Goal: Transaction & Acquisition: Purchase product/service

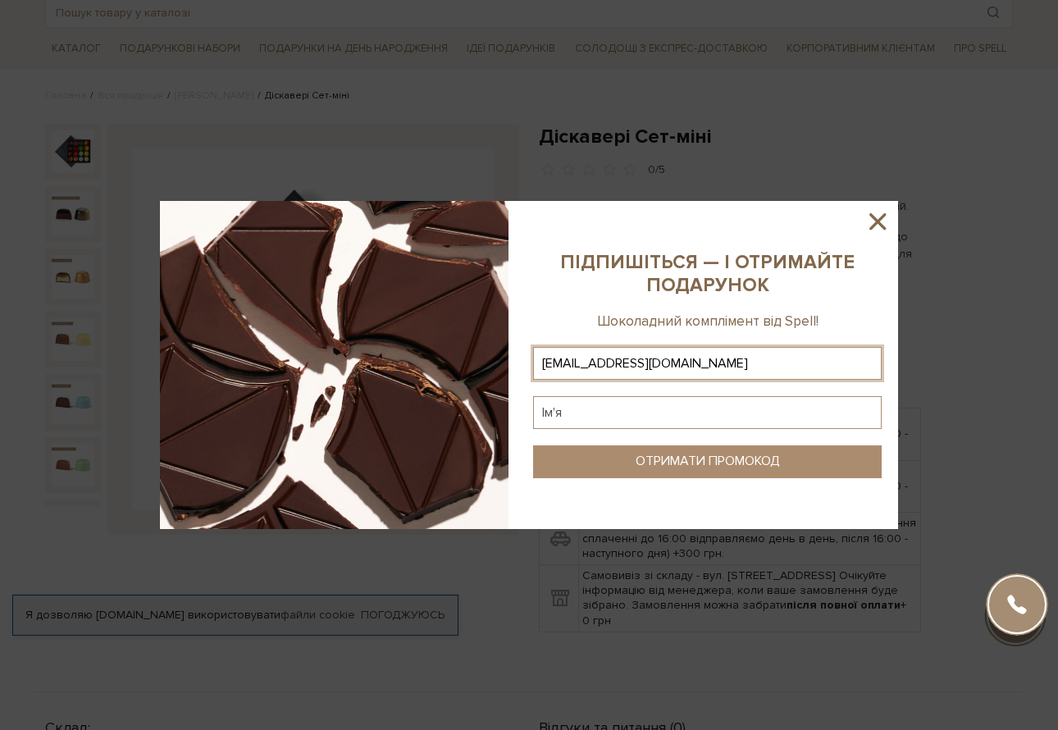
type input "uryanskayal17@gmail.com"
type input "Лада"
click at [633, 446] on button "ОТРИМАТИ ПРОМОКОД" at bounding box center [707, 461] width 348 height 33
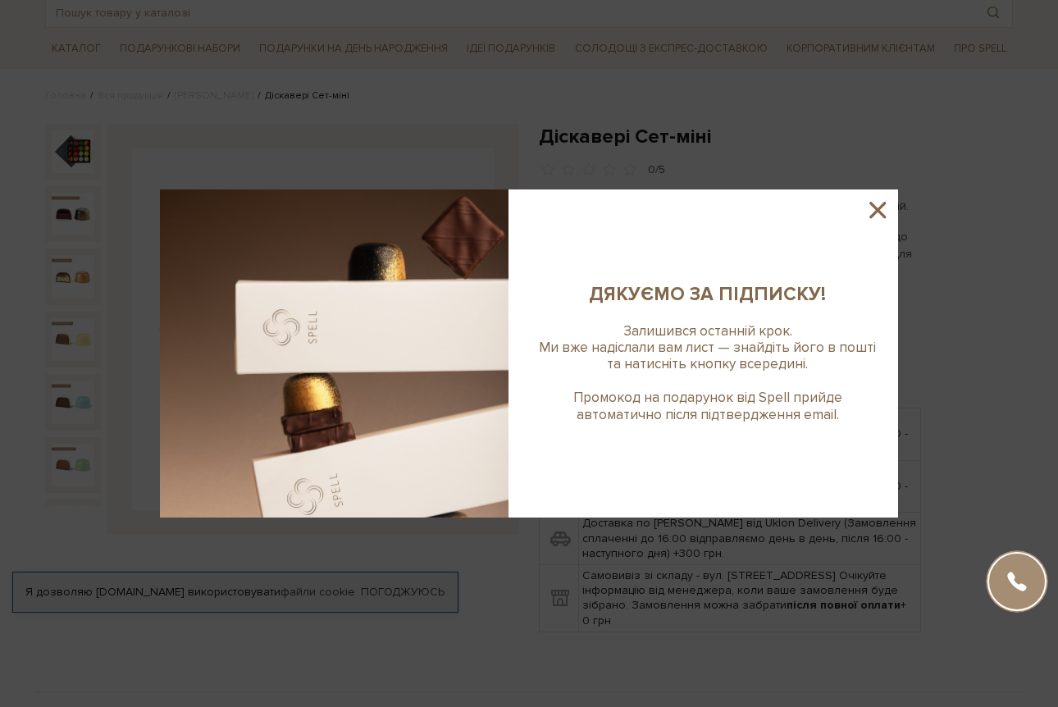
click at [871, 211] on icon at bounding box center [877, 210] width 28 height 28
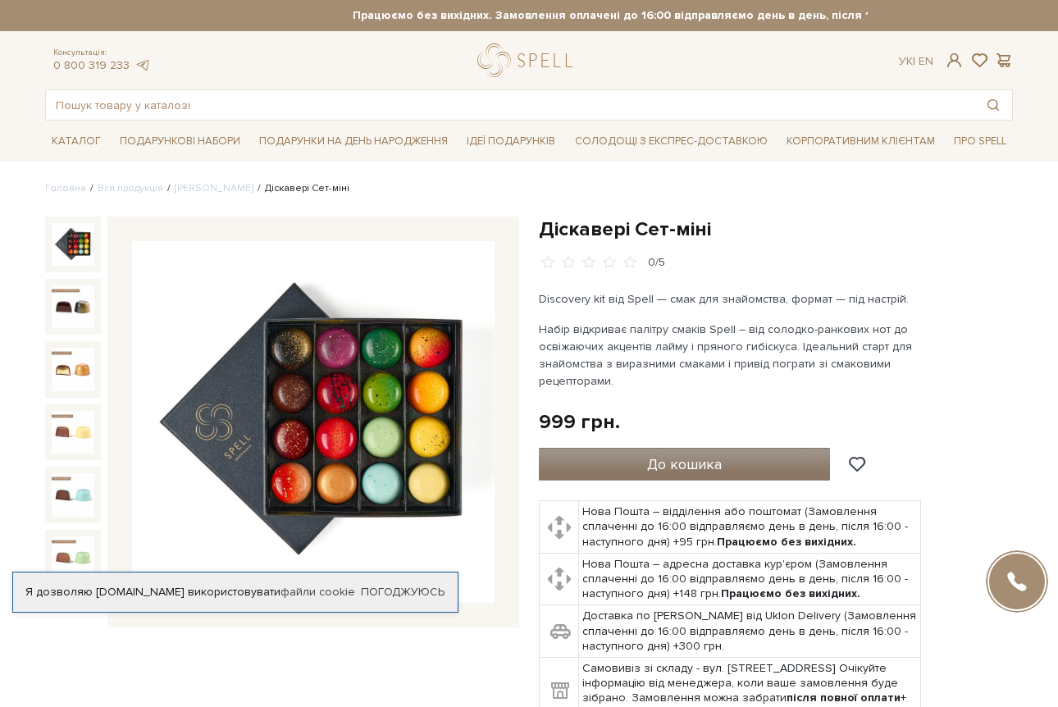
click at [597, 457] on button "До кошика" at bounding box center [684, 464] width 291 height 33
click at [616, 453] on button "До кошика" at bounding box center [684, 464] width 291 height 33
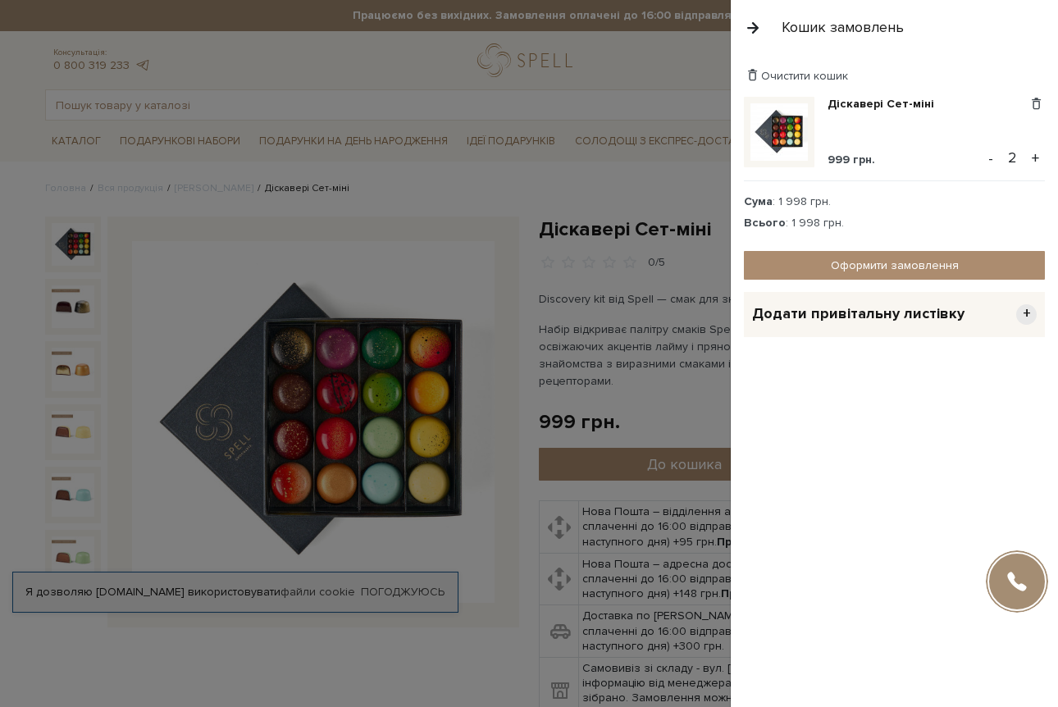
click at [989, 151] on button "-" at bounding box center [990, 158] width 16 height 25
click at [754, 27] on button "button" at bounding box center [753, 27] width 18 height 29
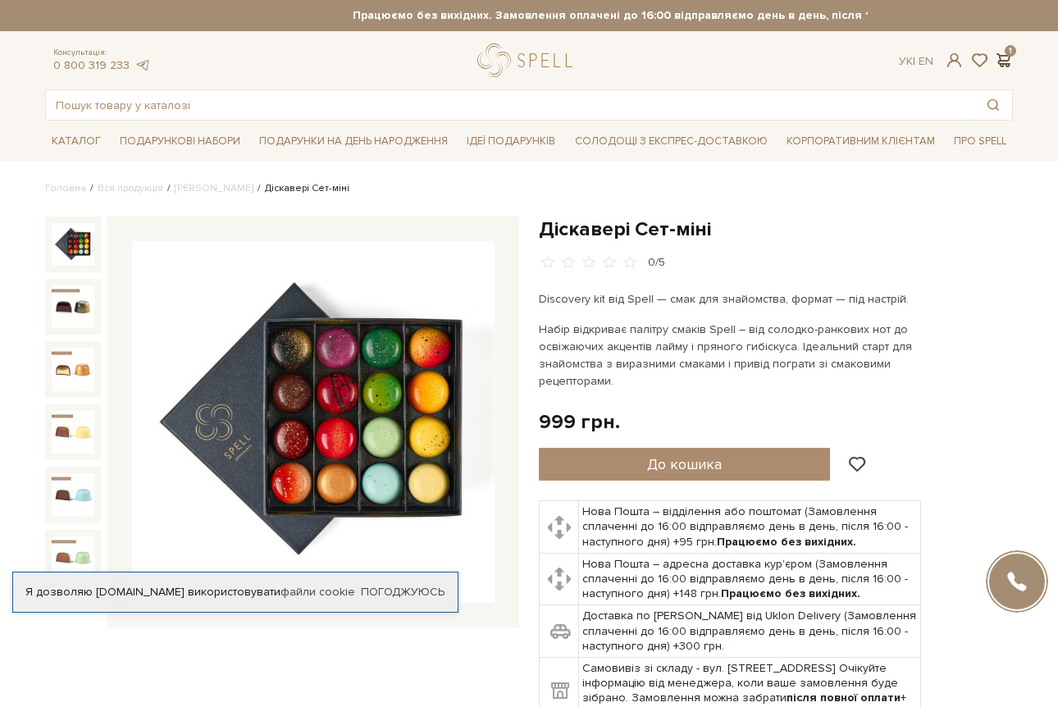
click at [1007, 55] on span at bounding box center [1003, 60] width 20 height 17
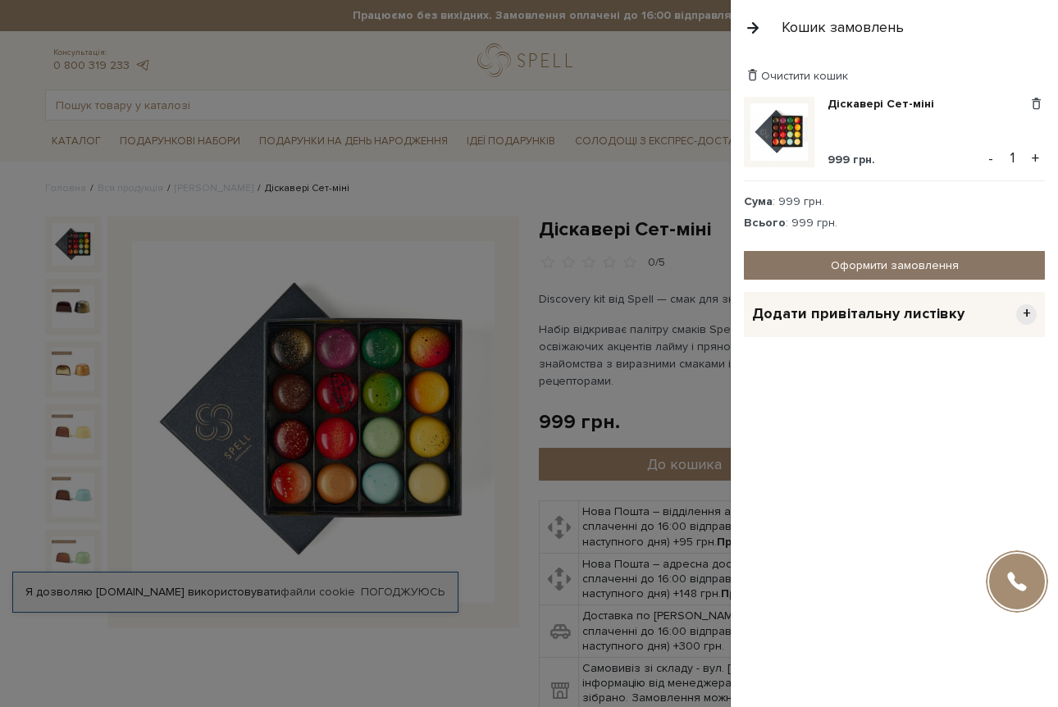
click at [847, 264] on link "Оформити замовлення" at bounding box center [894, 265] width 301 height 29
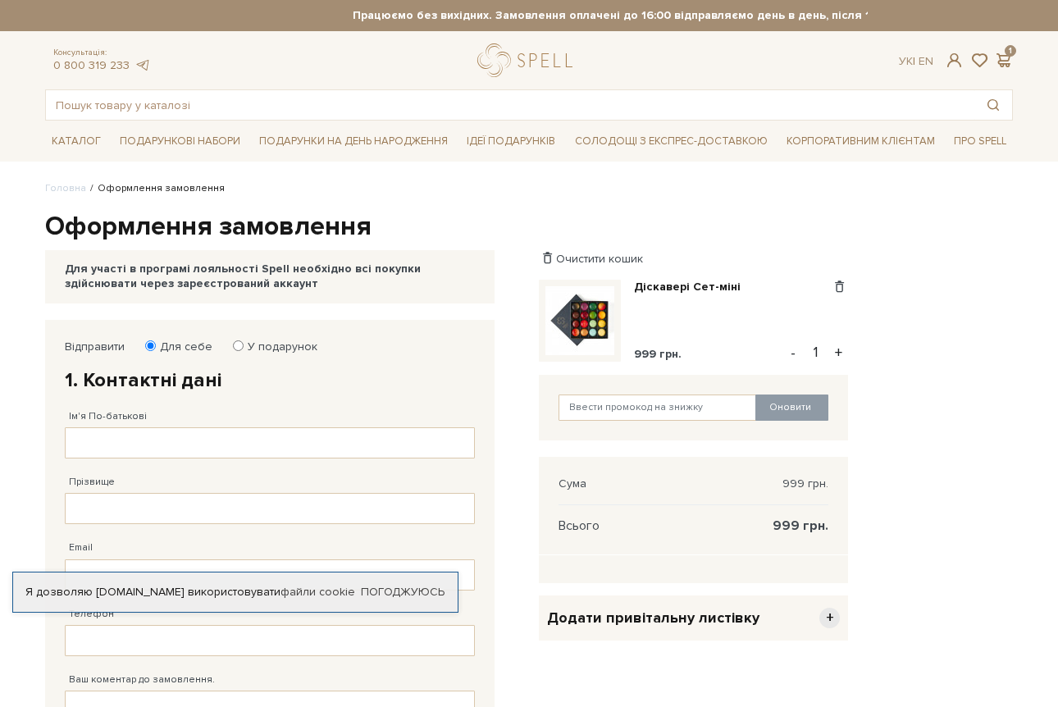
scroll to position [17, 0]
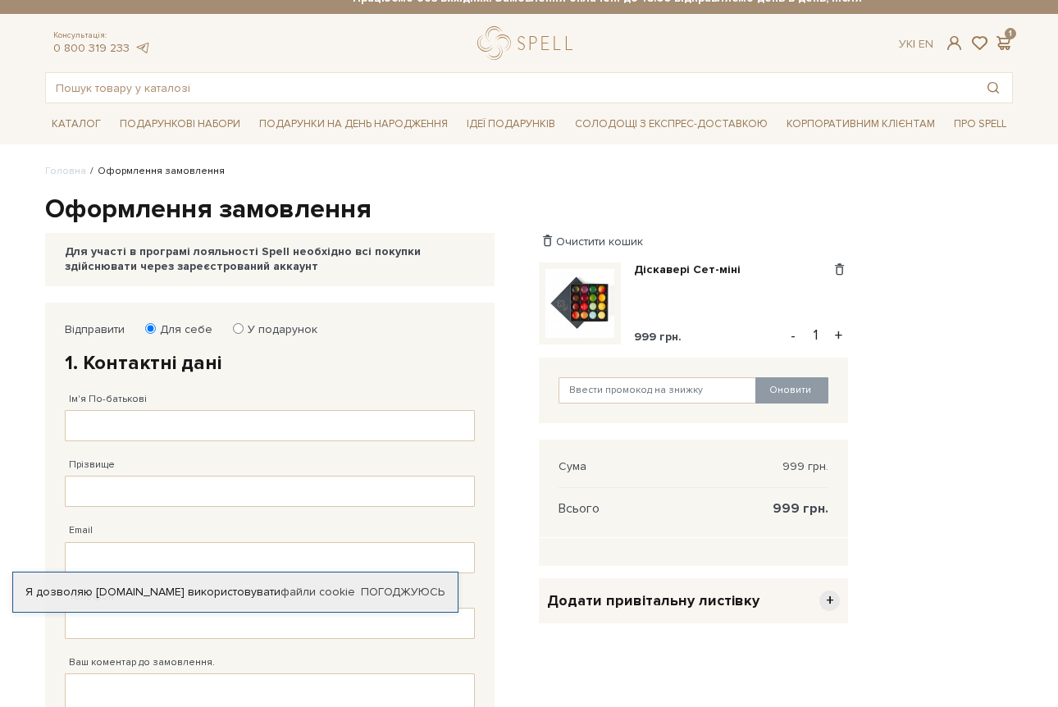
click at [830, 598] on span "+" at bounding box center [829, 600] width 20 height 20
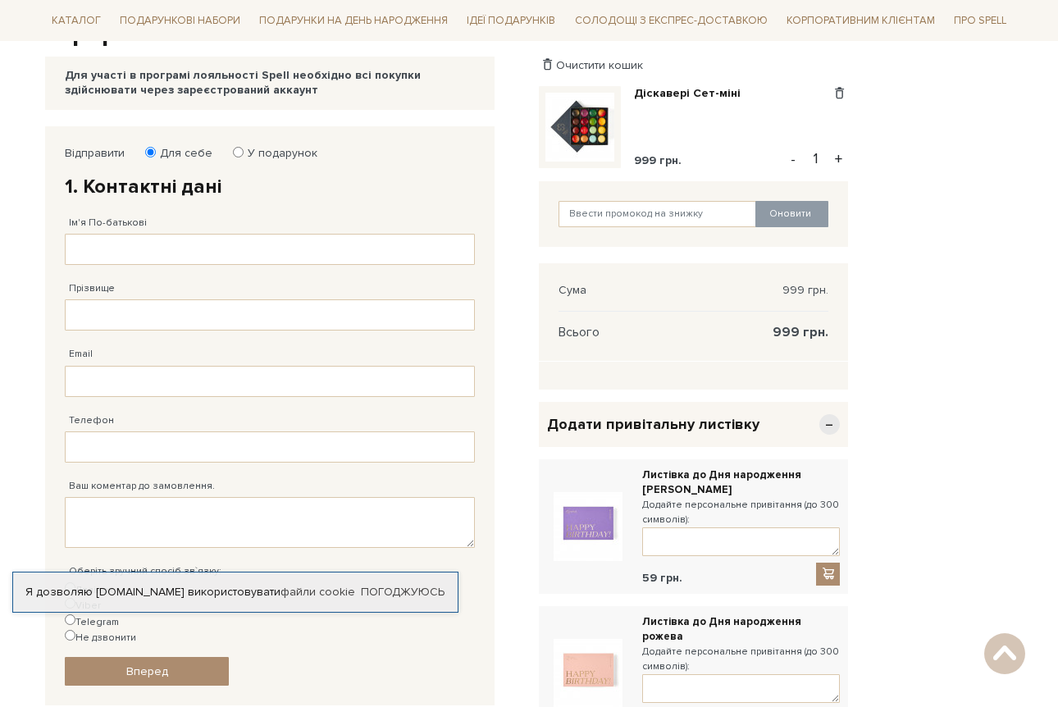
scroll to position [199, 0]
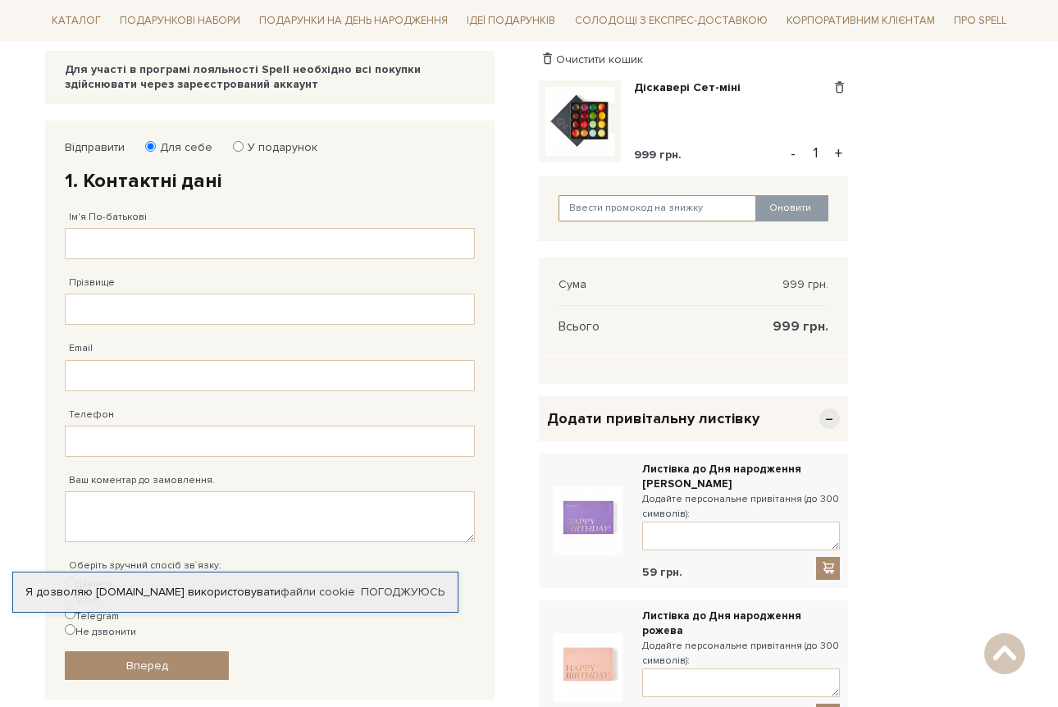
click at [665, 199] on input "text" at bounding box center [657, 208] width 198 height 26
paste input "SweetGift"
type input "SweetGift"
click at [797, 211] on button "Оновити" at bounding box center [791, 208] width 73 height 26
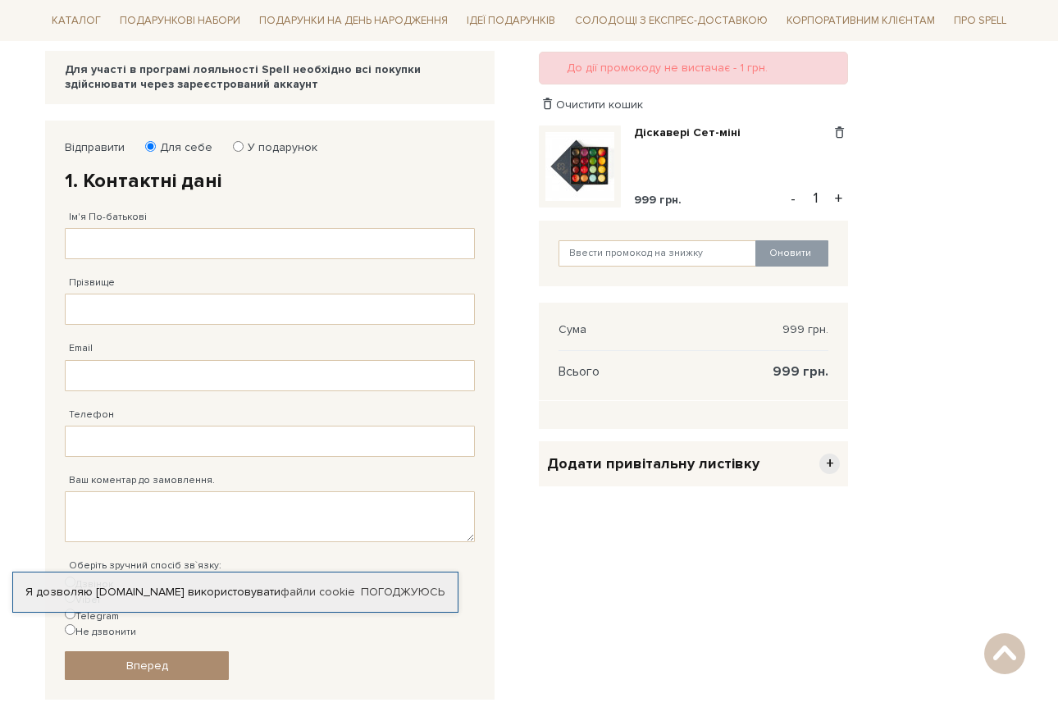
click at [661, 461] on span "Додати привітальну листівку" at bounding box center [653, 463] width 212 height 19
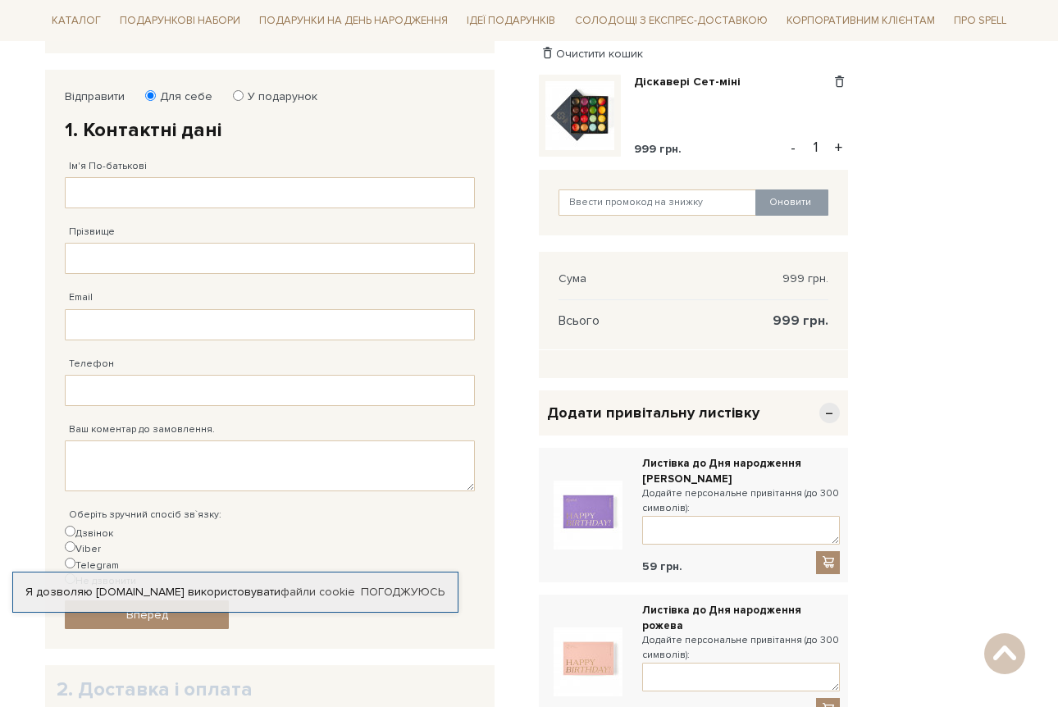
scroll to position [264, 0]
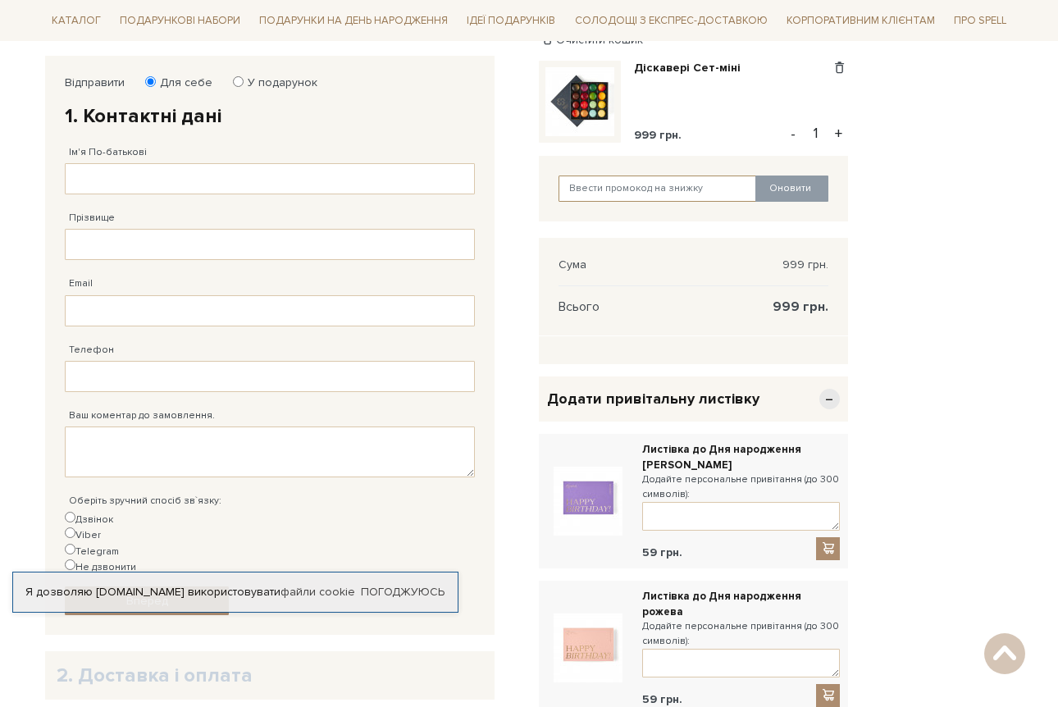
click at [621, 185] on input "text" at bounding box center [657, 188] width 198 height 26
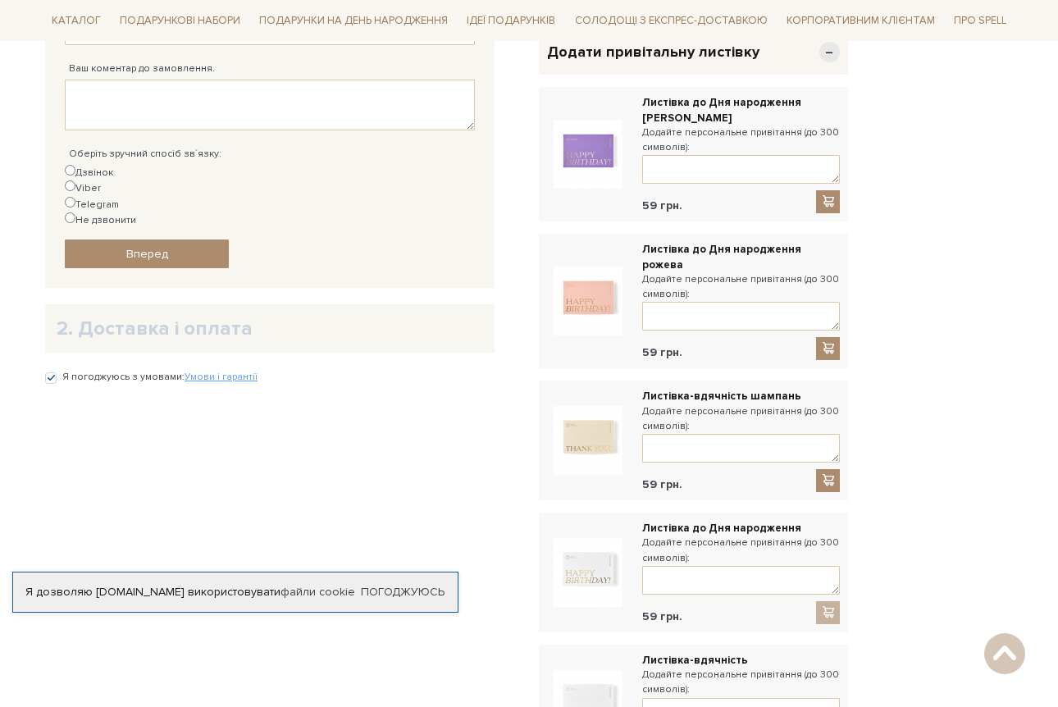
scroll to position [605, 0]
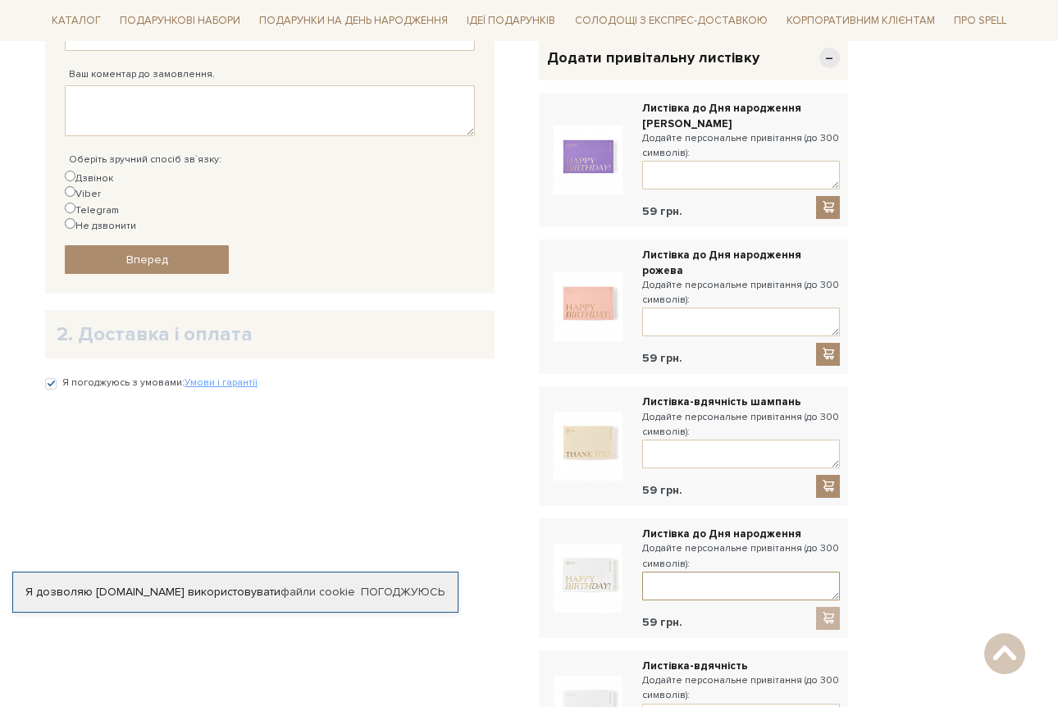
click at [664, 571] on textarea at bounding box center [741, 585] width 198 height 29
paste textarea "Візіфайка, з Днем народження від усієї QA-тіми, що работає рукамі разом з тобою…"
paste textarea "❤️"
click at [768, 571] on textarea "Візіфайка, з Днем народження від усієї QA-тіми, що работає рукамі разом з тобою…" at bounding box center [741, 585] width 198 height 29
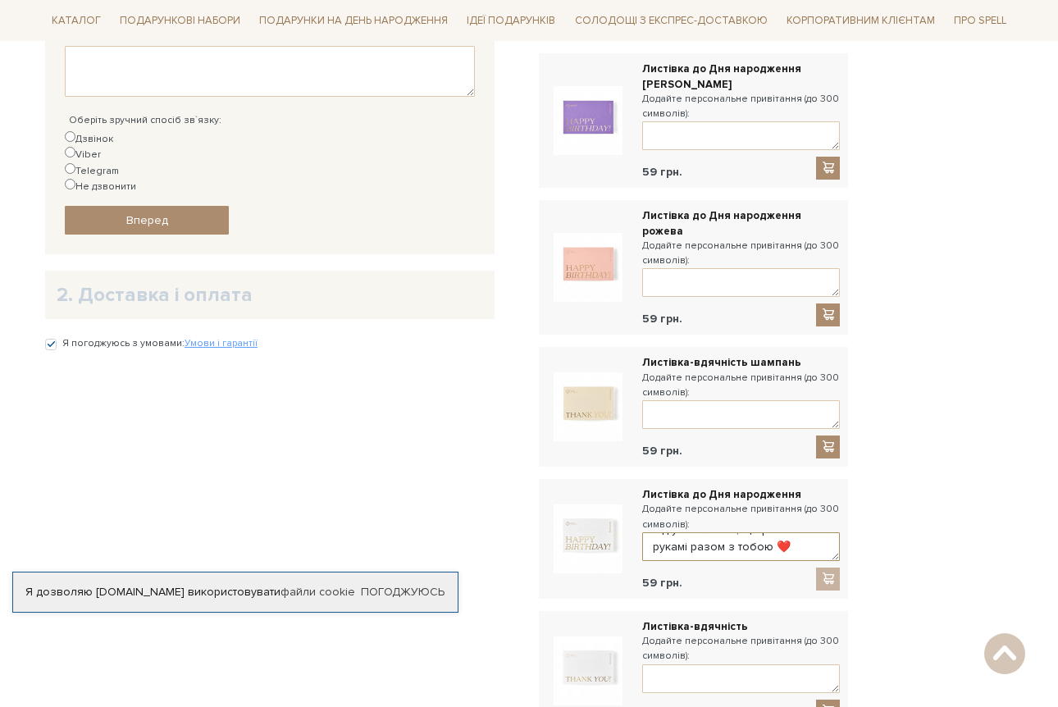
type textarea "Візіфайка, з Днем народження від усієї QA-тіми, що работає рукамі разом з тобою…"
click at [826, 567] on div at bounding box center [828, 578] width 25 height 23
click at [830, 567] on div at bounding box center [828, 578] width 25 height 23
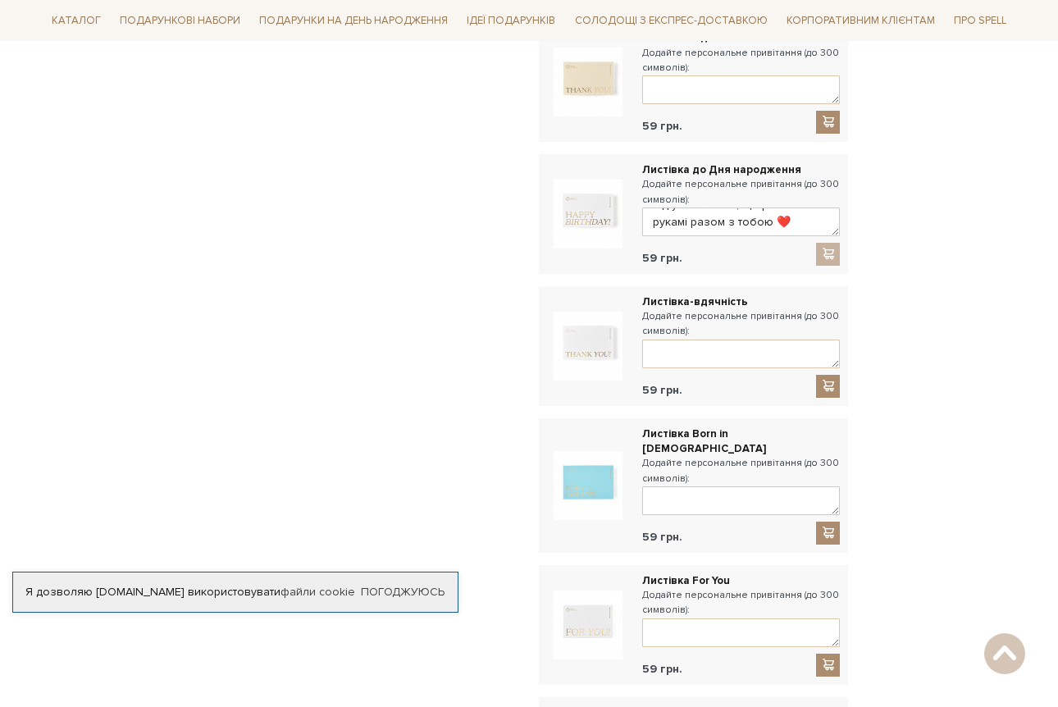
scroll to position [981, 0]
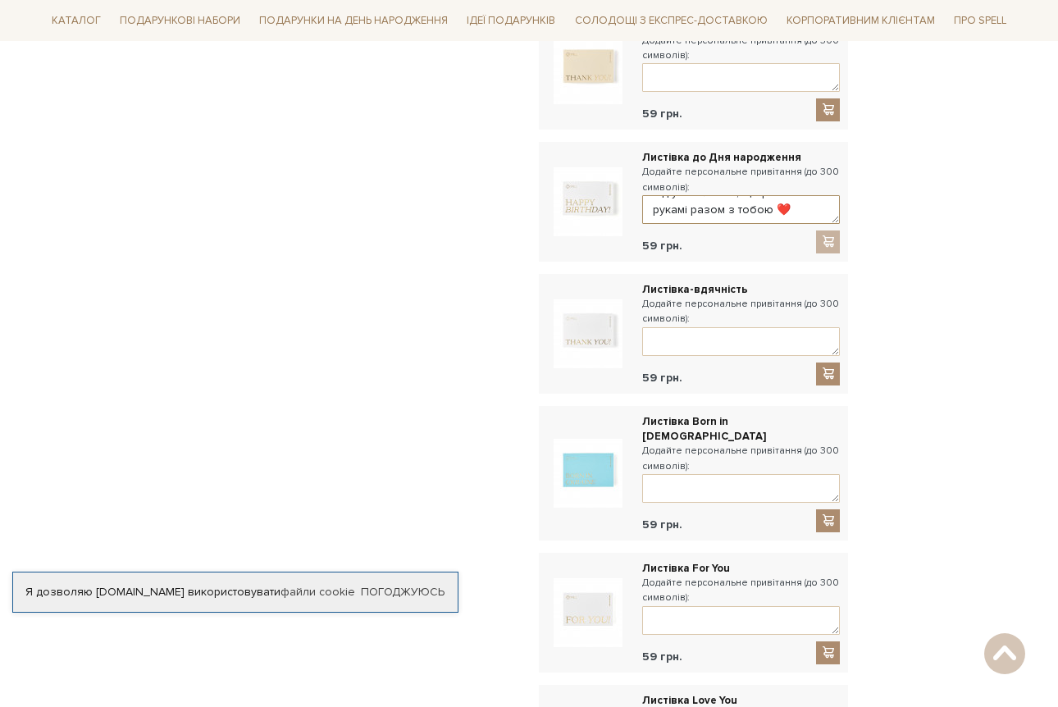
click at [699, 195] on textarea "Візіфайка, з Днем народження від усієї QA-тіми, що работає рукамі разом з тобою…" at bounding box center [741, 209] width 198 height 29
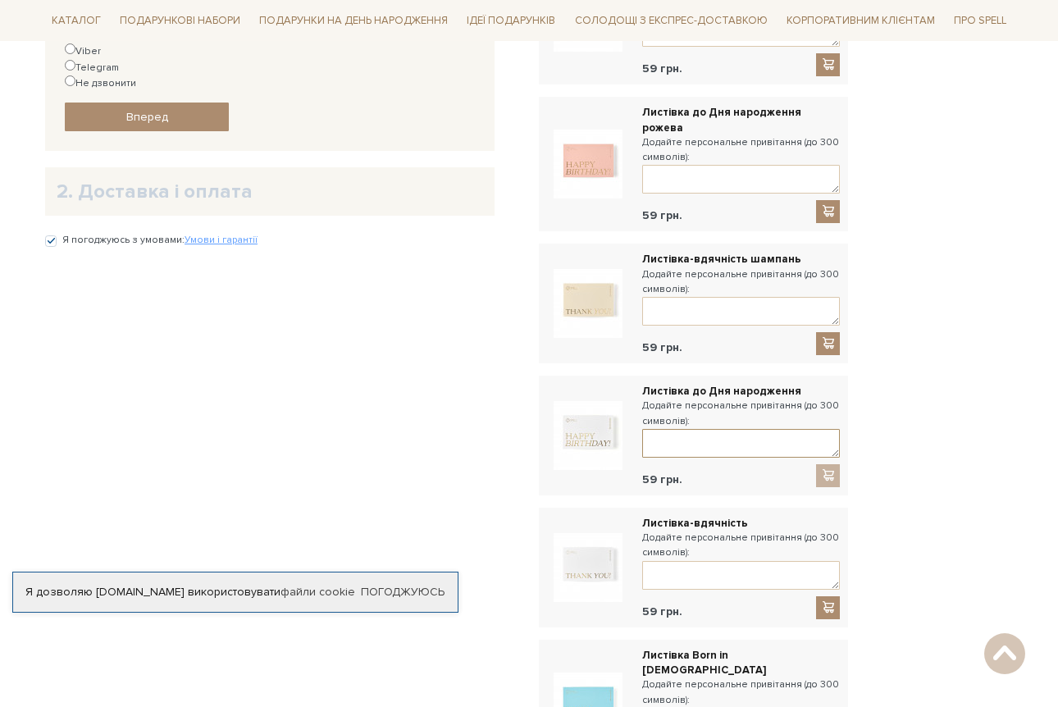
scroll to position [723, 0]
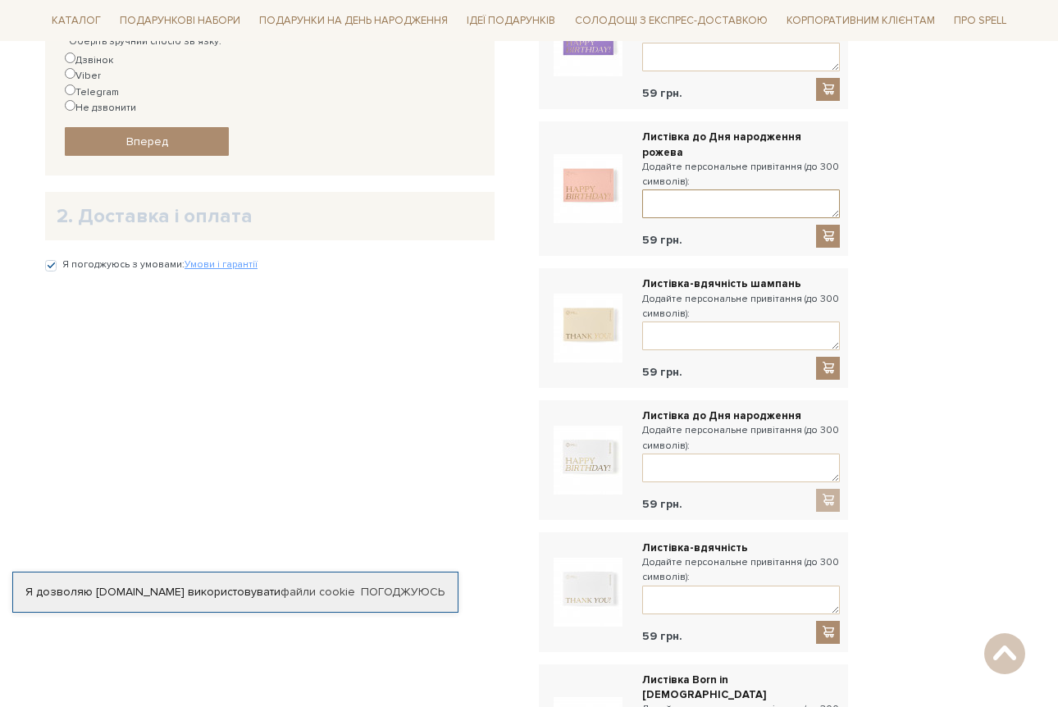
click at [691, 189] on textarea at bounding box center [741, 203] width 198 height 29
paste textarea "Візіфайка, з Днем народження від усієї QA-тіми, що работає рукамі разом з тобою…"
type textarea "Візіфайка, з Днем народження від усієї QA-тіми, що работає рукамі разом з тобою…"
click at [830, 229] on span at bounding box center [828, 236] width 16 height 14
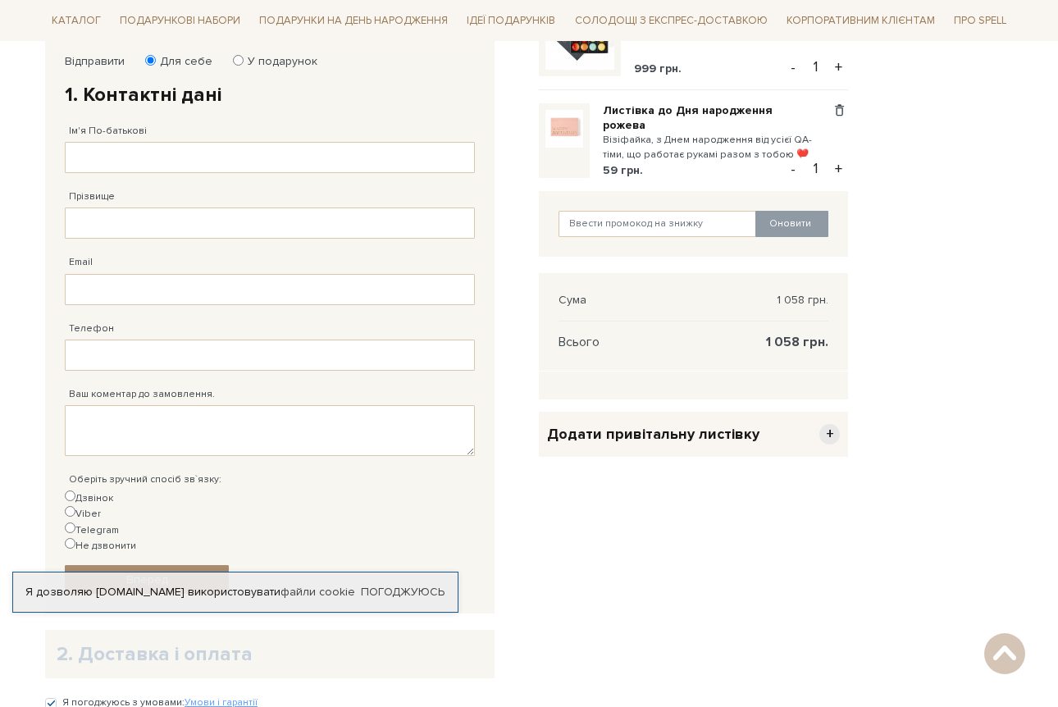
scroll to position [286, 0]
click at [239, 63] on label "У подарунок" at bounding box center [277, 60] width 80 height 15
click at [239, 63] on input "У подарунок" at bounding box center [238, 59] width 11 height 11
radio input "true"
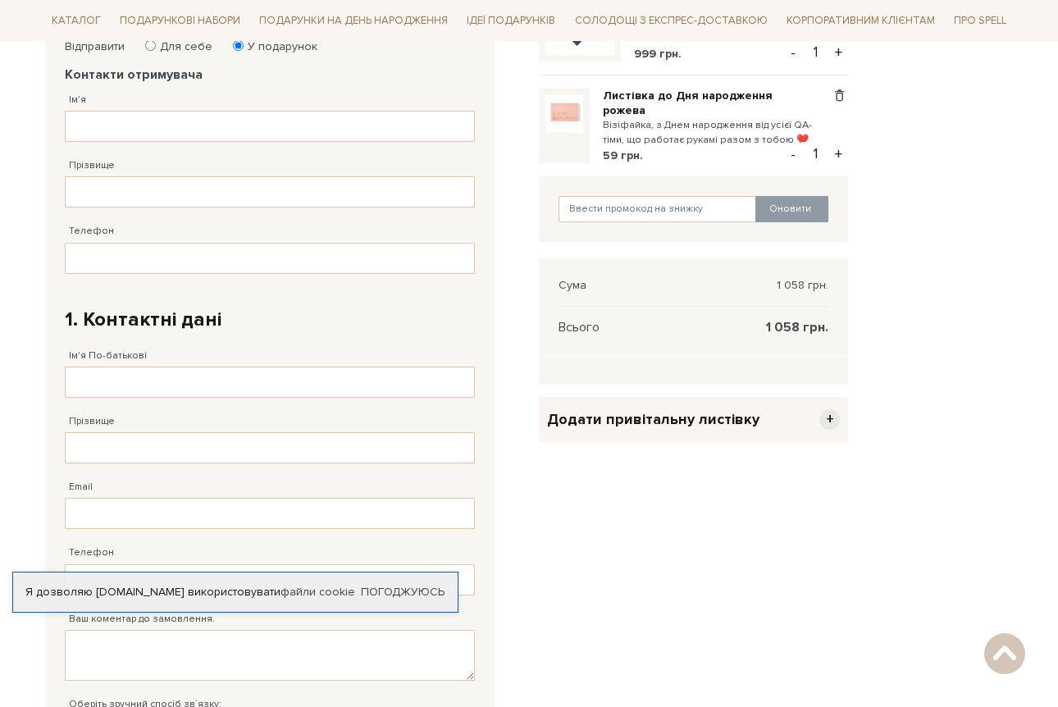
scroll to position [212, 0]
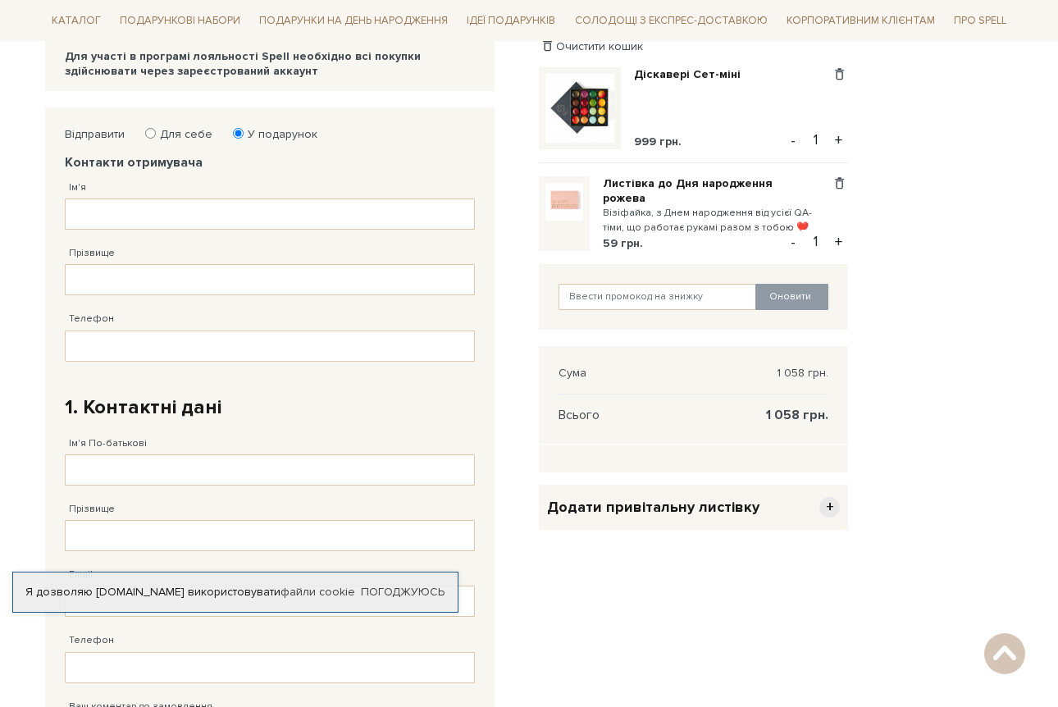
click at [194, 129] on label "Для себе" at bounding box center [180, 134] width 63 height 15
click at [156, 129] on input "Для себе" at bounding box center [150, 133] width 11 height 11
radio input "true"
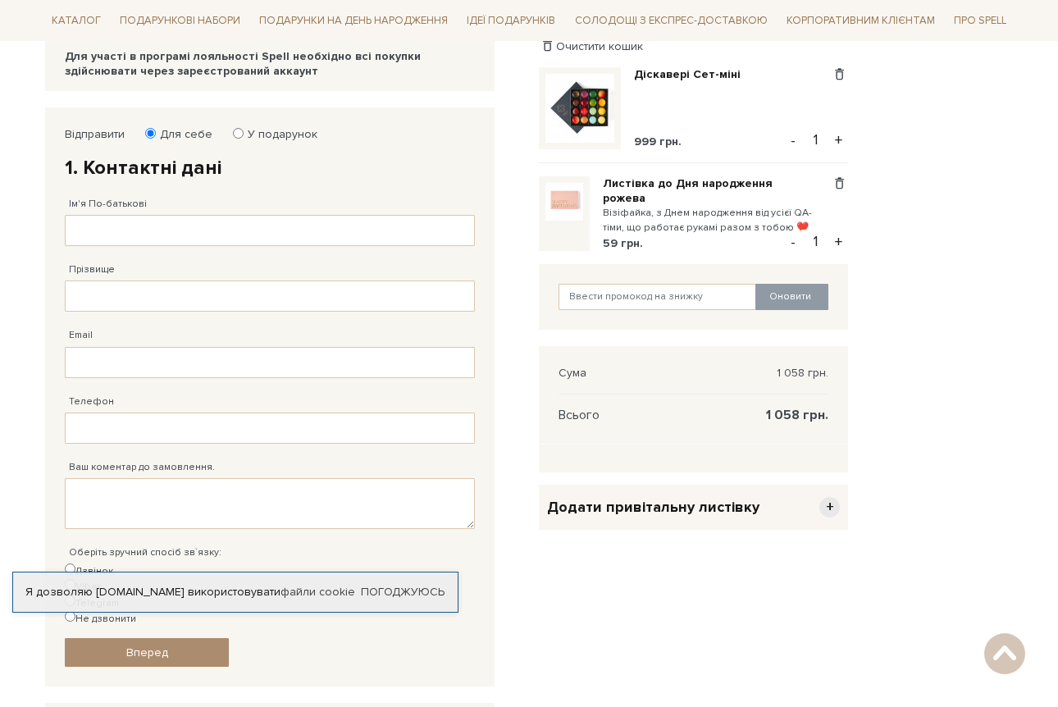
click at [234, 130] on input "У подарунок" at bounding box center [238, 133] width 11 height 11
radio input "true"
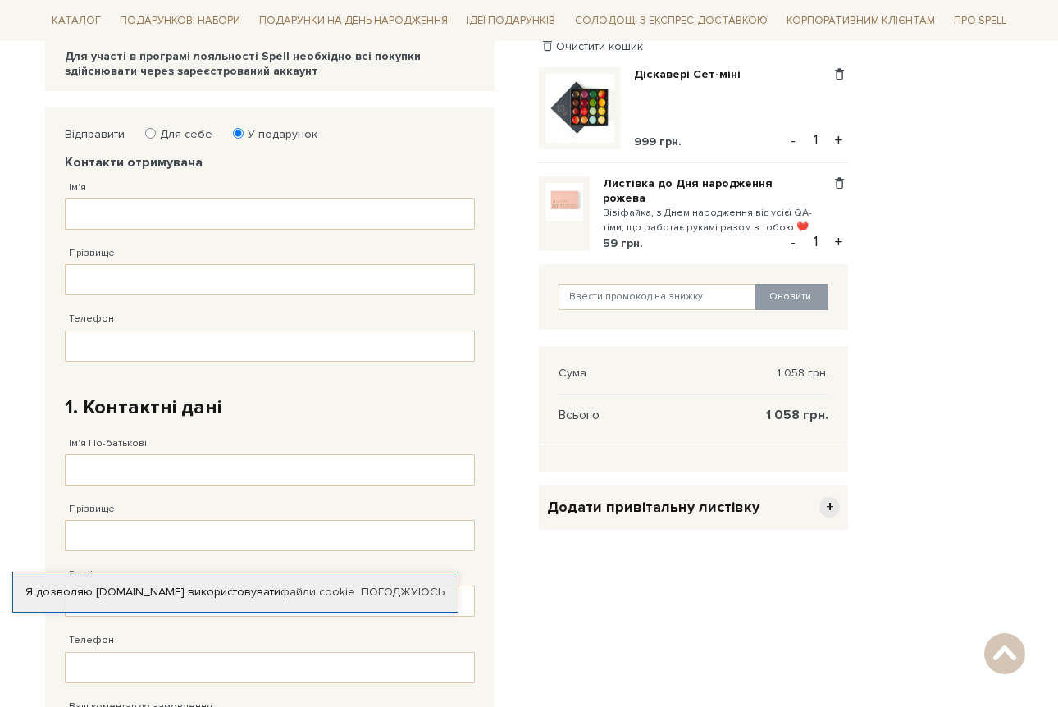
click at [157, 134] on label "Для себе" at bounding box center [180, 134] width 63 height 15
click at [156, 134] on input "Для себе" at bounding box center [150, 133] width 11 height 11
radio input "true"
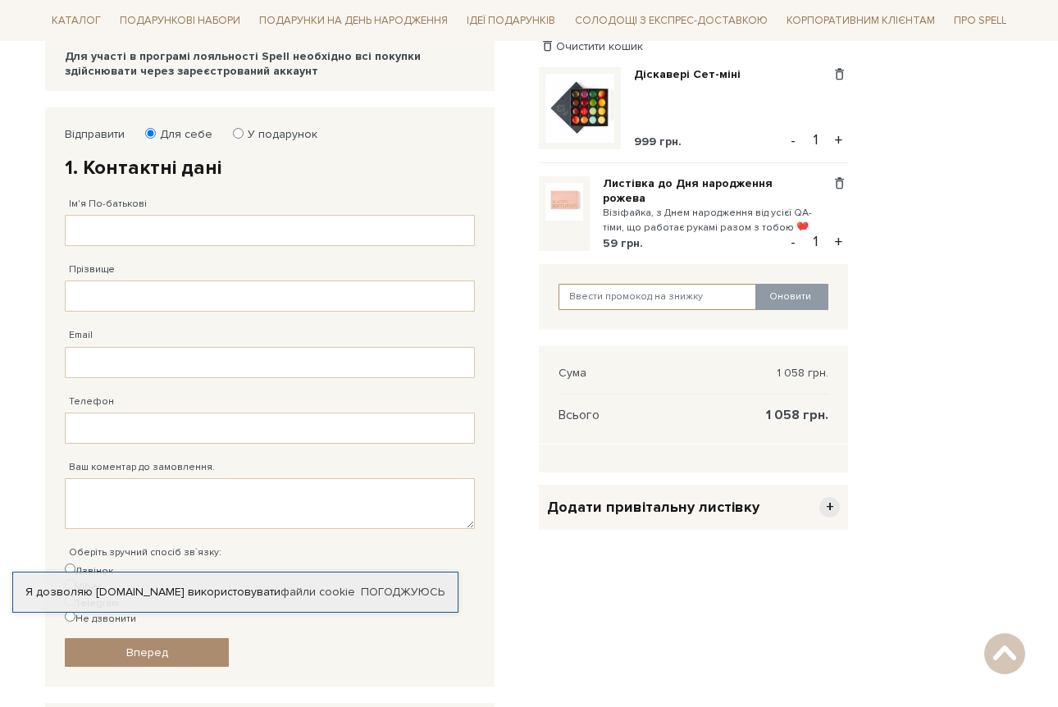
click at [657, 285] on input "text" at bounding box center [657, 297] width 198 height 26
paste input "SweetGift"
type input "SweetGift"
click at [799, 295] on button "Оновити" at bounding box center [791, 297] width 73 height 26
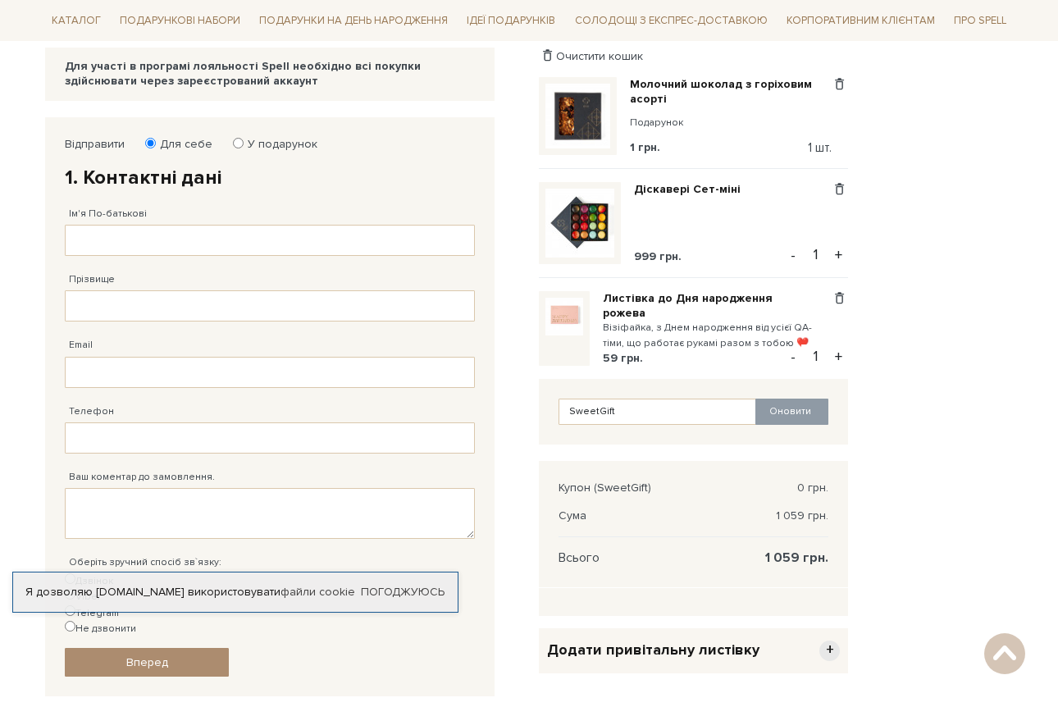
scroll to position [184, 0]
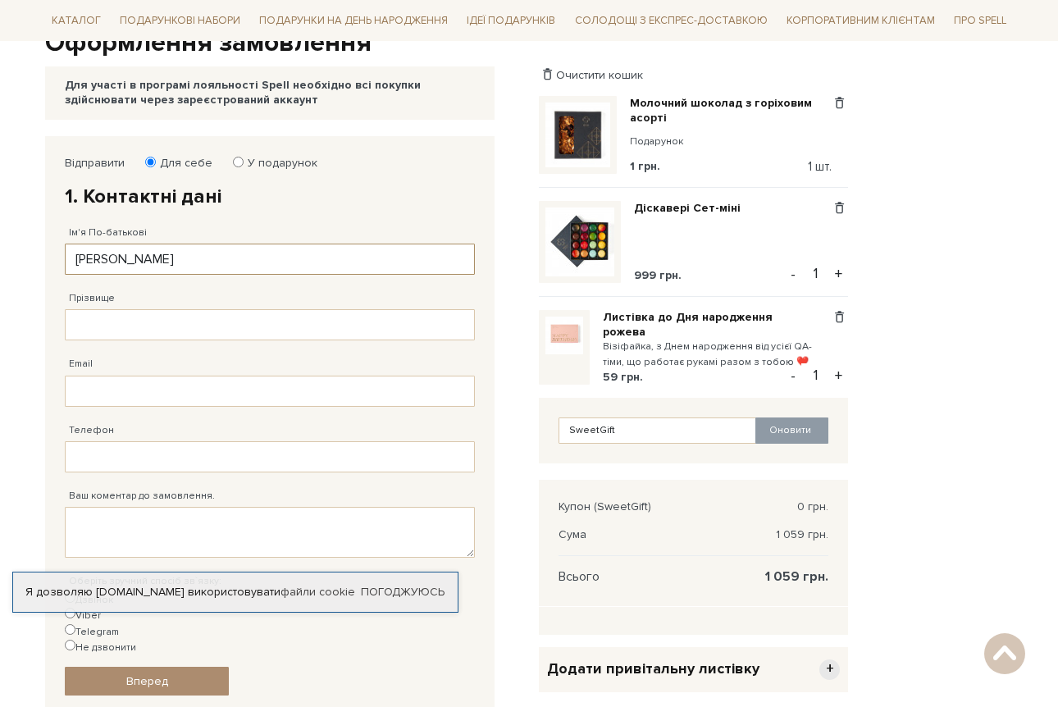
type input "Лада"
type input "Харченко"
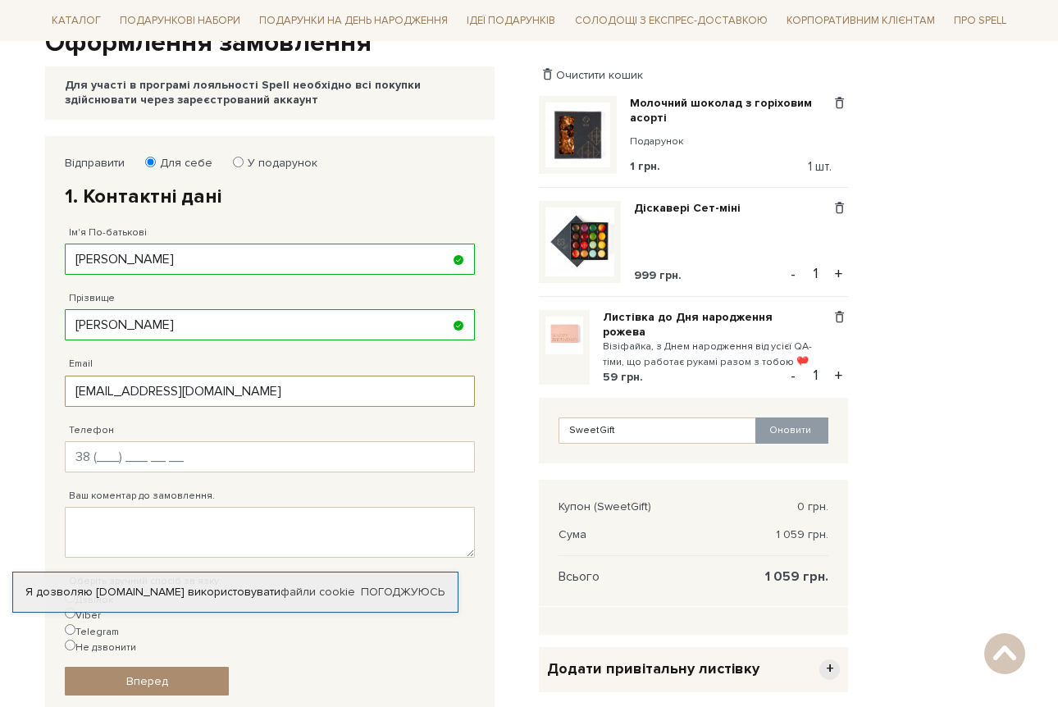
type input "uryanskayal17@gmail.com"
click at [99, 455] on input "Телефон" at bounding box center [270, 456] width 410 height 31
type input "38 (063) 707 44 76"
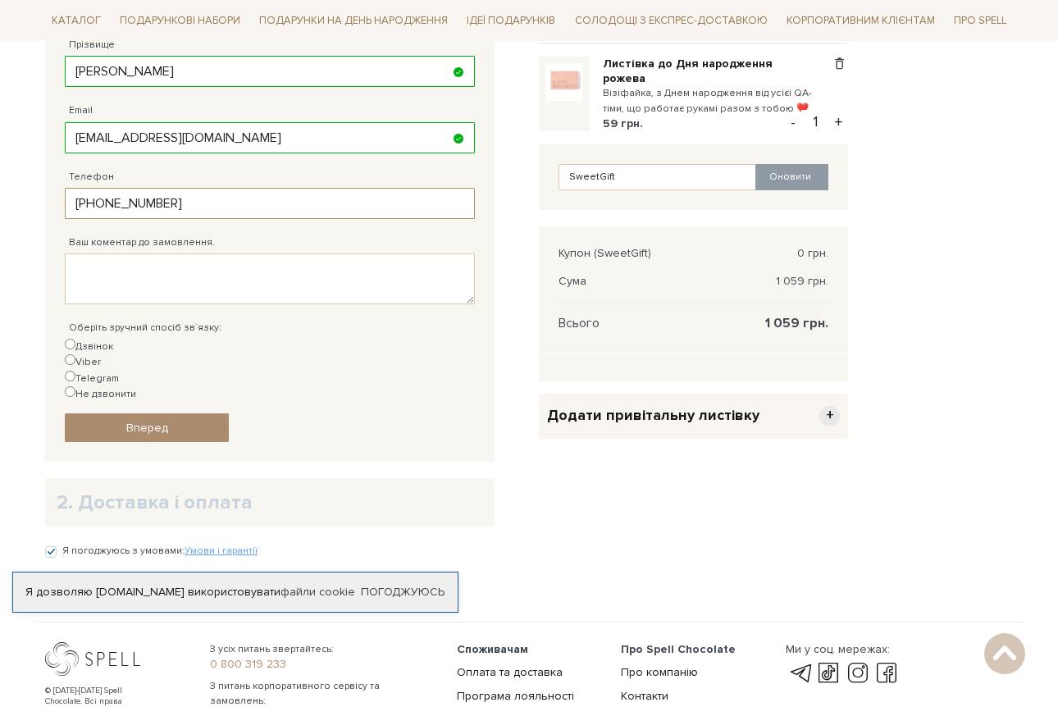
scroll to position [438, 0]
click at [75, 385] on input "Не дзвонити" at bounding box center [70, 390] width 11 height 11
radio input "true"
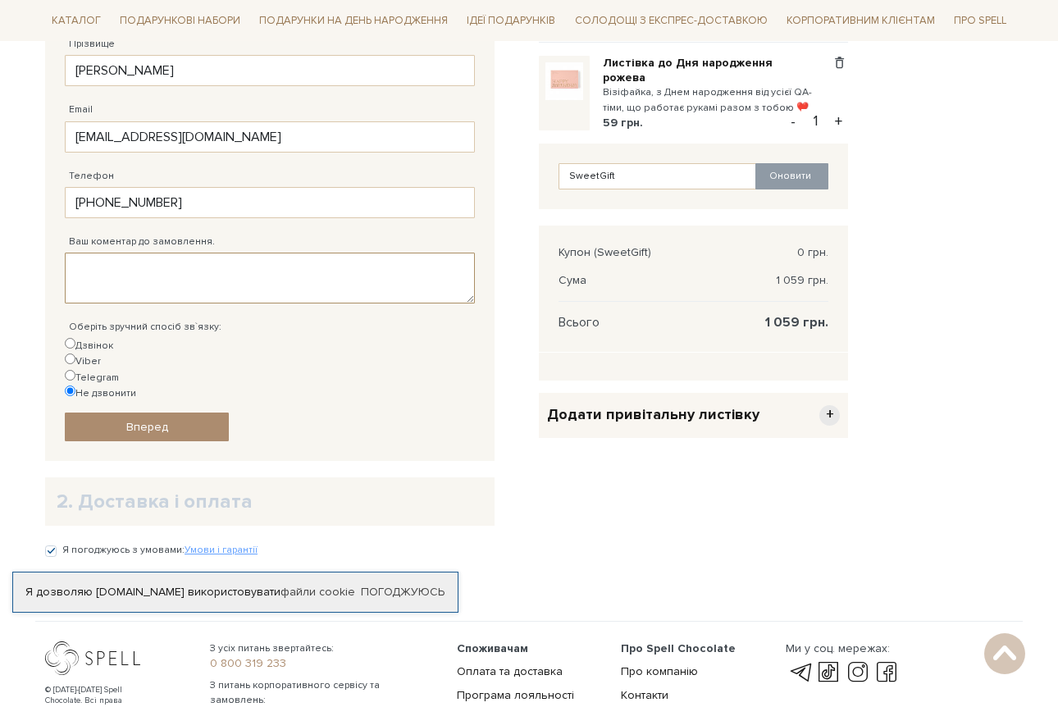
click at [167, 284] on textarea "Ваш коментар до замовлення." at bounding box center [270, 277] width 410 height 51
type textarea "y"
type textarea "не кладіть чек"
click at [161, 420] on span "Вперед" at bounding box center [147, 427] width 42 height 14
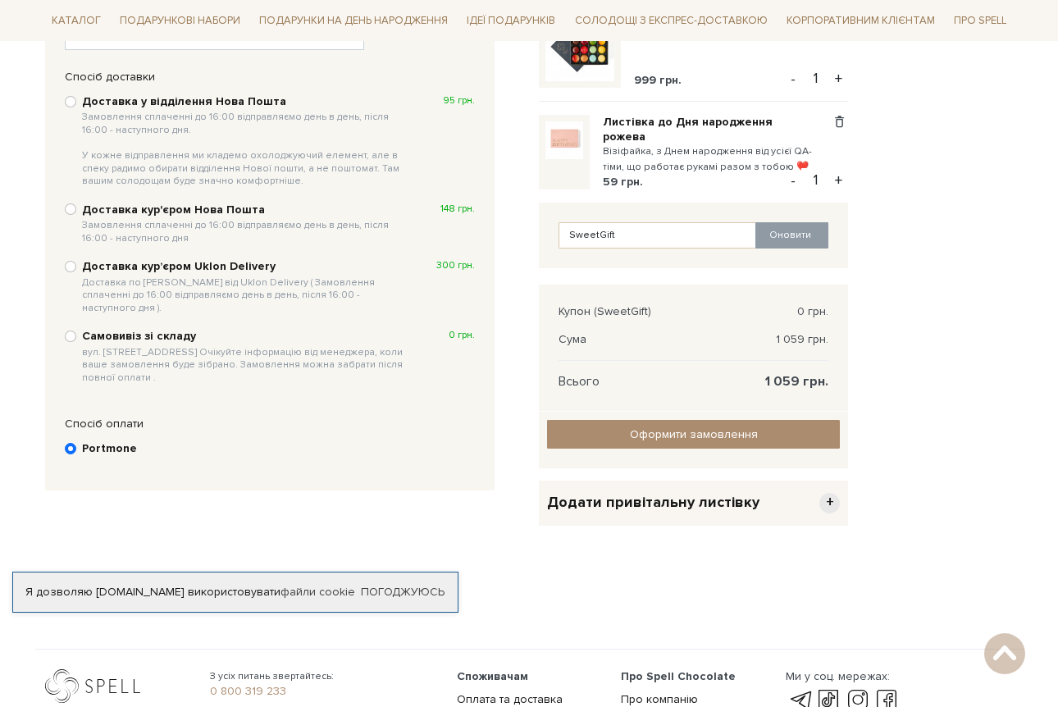
scroll to position [380, 0]
click at [178, 97] on b "Доставка у відділення Нова Пошта Замовлення сплаченні до 16:00 відправляємо ден…" at bounding box center [245, 139] width 327 height 93
click at [76, 97] on input "Доставка у відділення Нова Пошта Замовлення сплаченні до 16:00 відправляємо ден…" at bounding box center [70, 100] width 11 height 11
radio input "true"
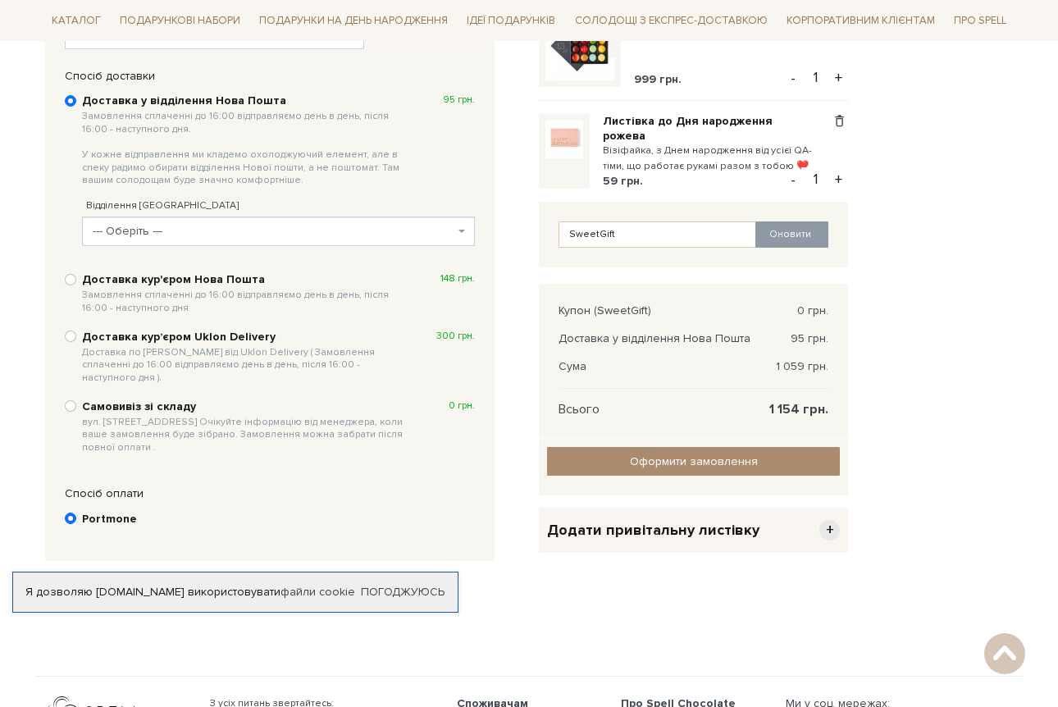
click at [161, 224] on span "--- Оберіть ---" at bounding box center [274, 231] width 362 height 16
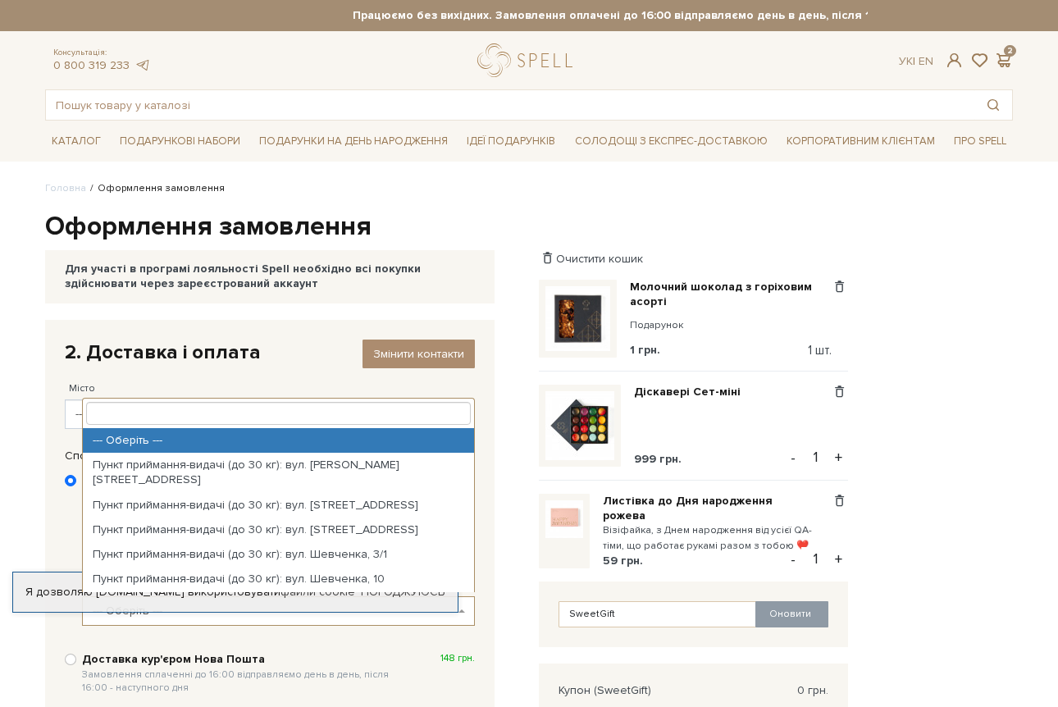
scroll to position [0, 0]
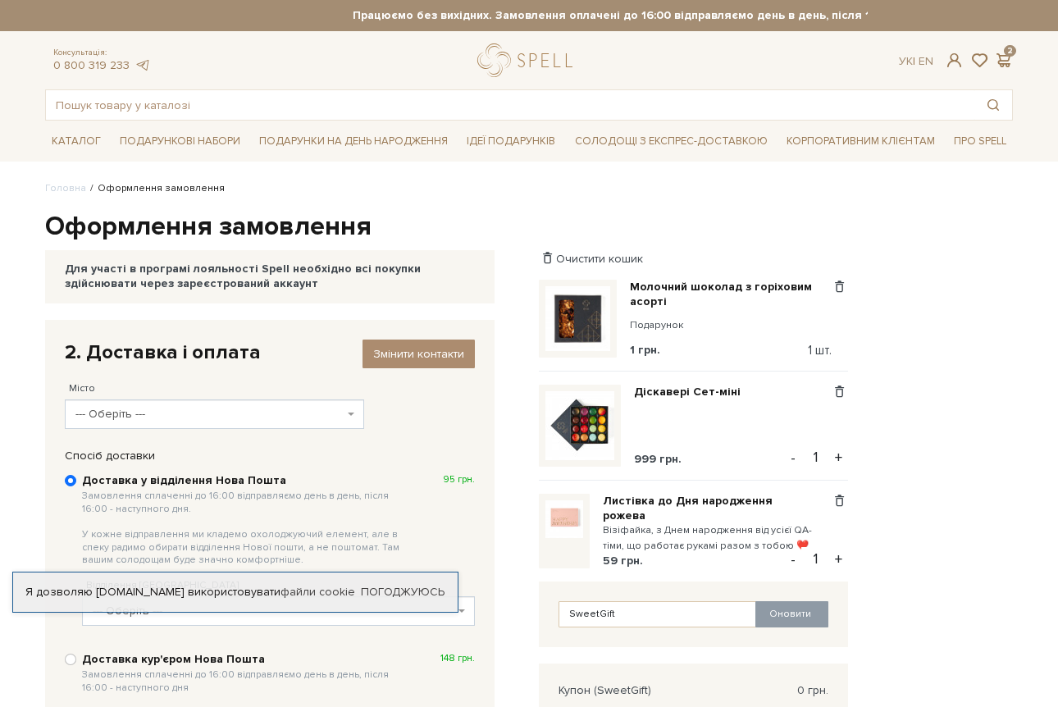
click at [175, 358] on div "2. Доставка і оплата Змінити контакти" at bounding box center [270, 351] width 410 height 25
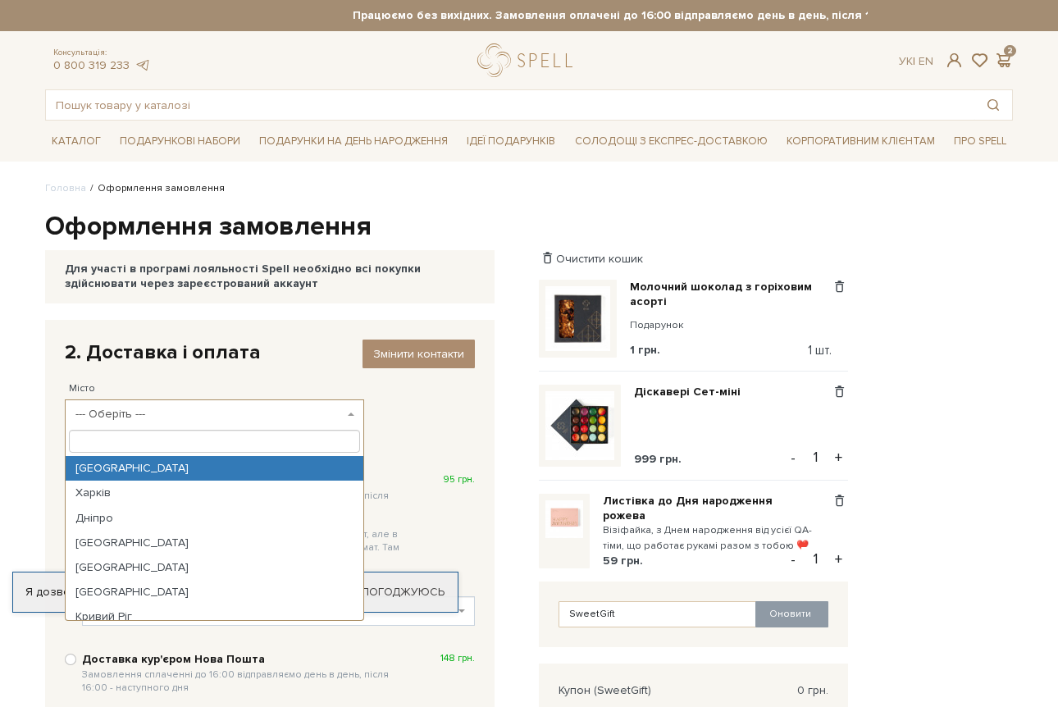
click at [172, 406] on span "--- Оберіть ---" at bounding box center [209, 414] width 268 height 16
paste input "Святопетрівське"
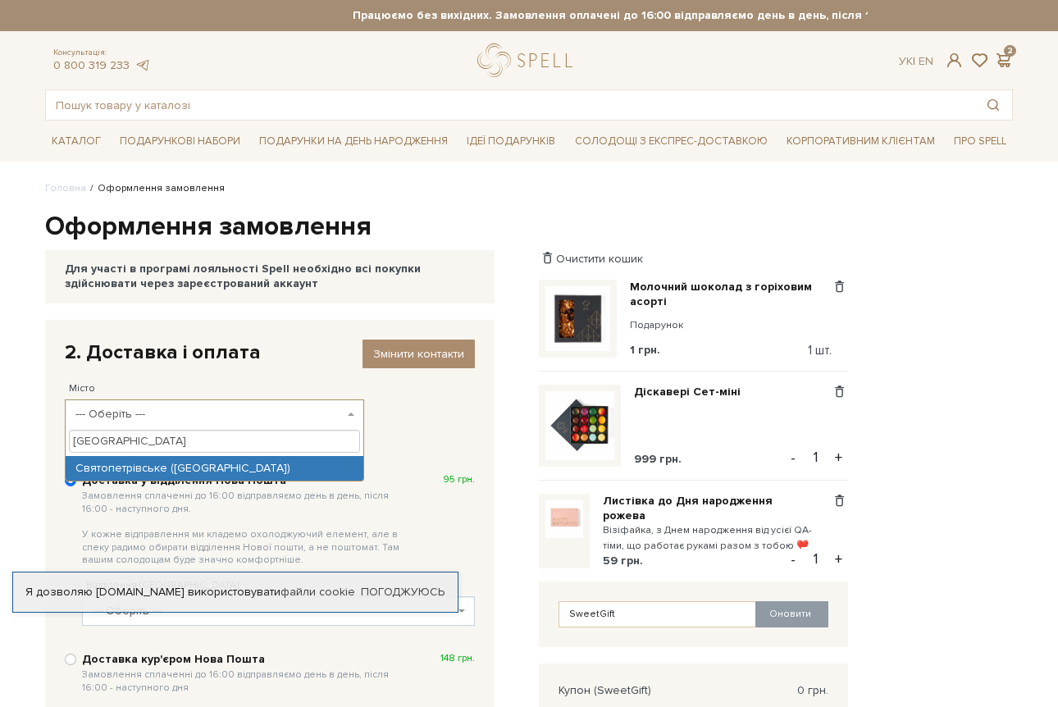
type input "Святопетрівське"
select select "Святопетрівське (Києво-Свят.р-н)"
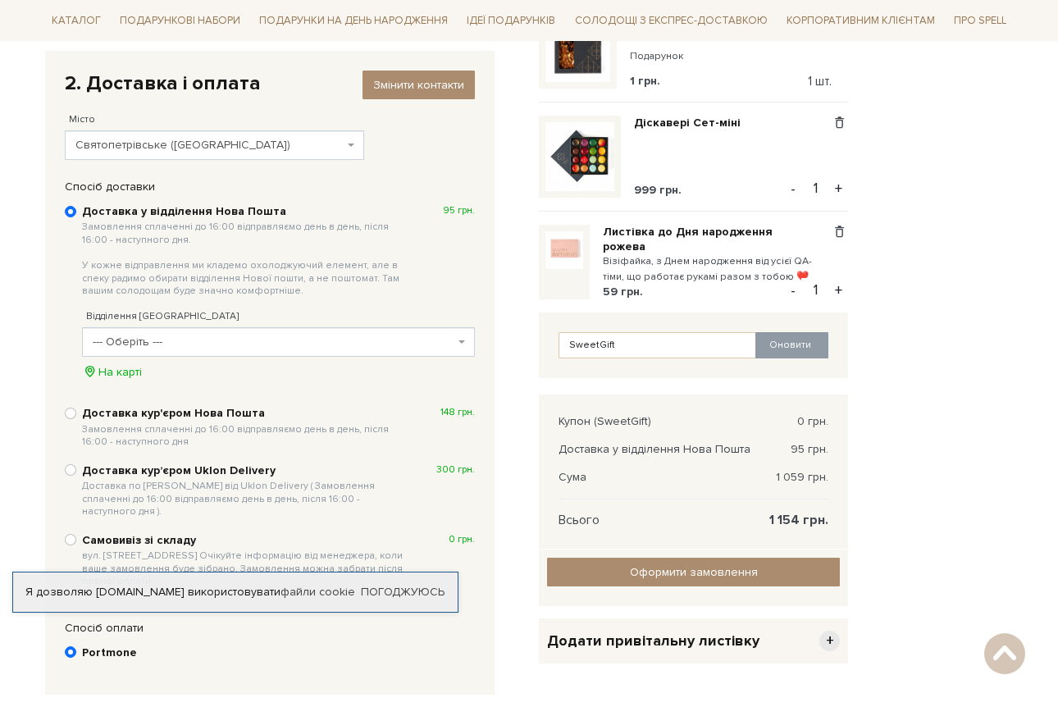
scroll to position [273, 0]
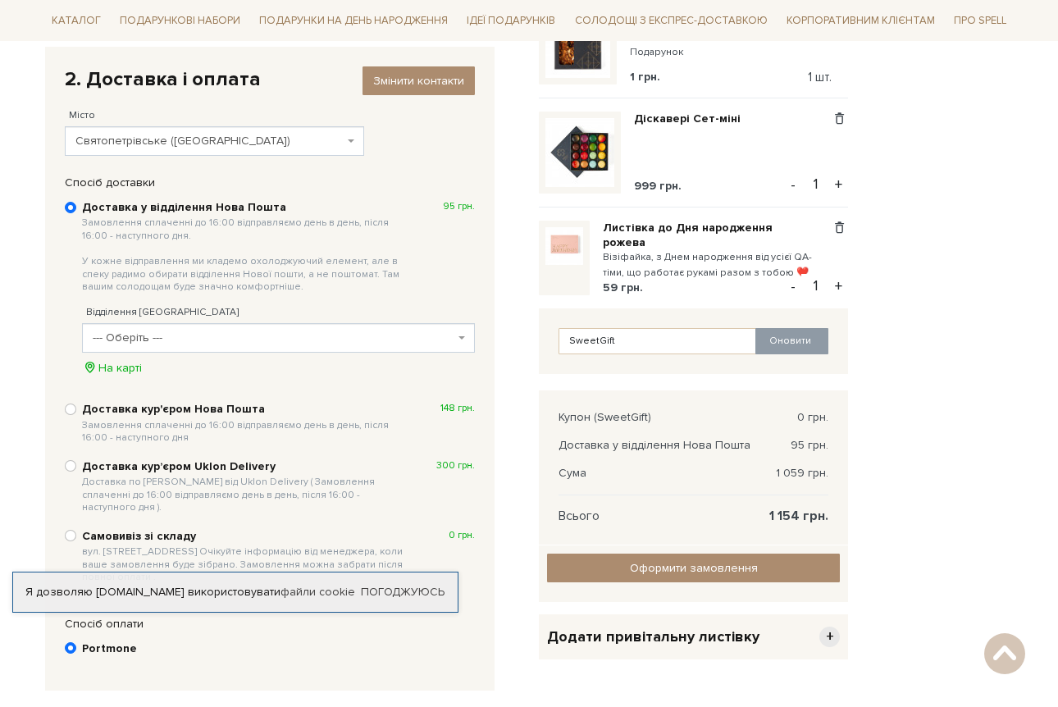
click at [211, 330] on span "--- Оберіть ---" at bounding box center [274, 338] width 362 height 16
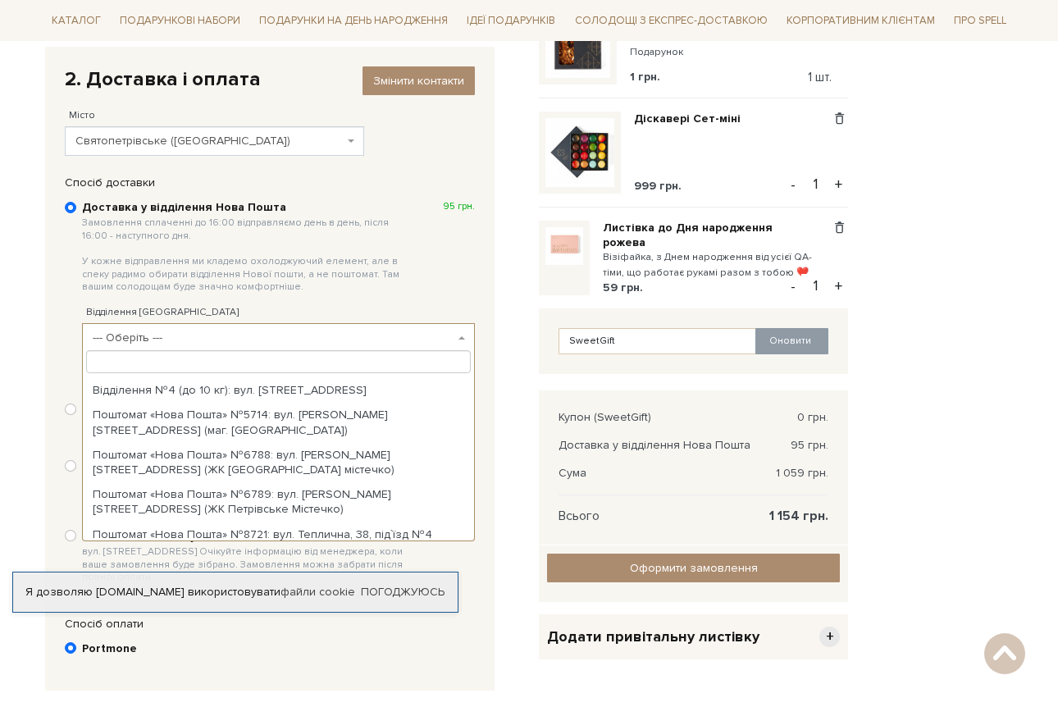
scroll to position [125, 0]
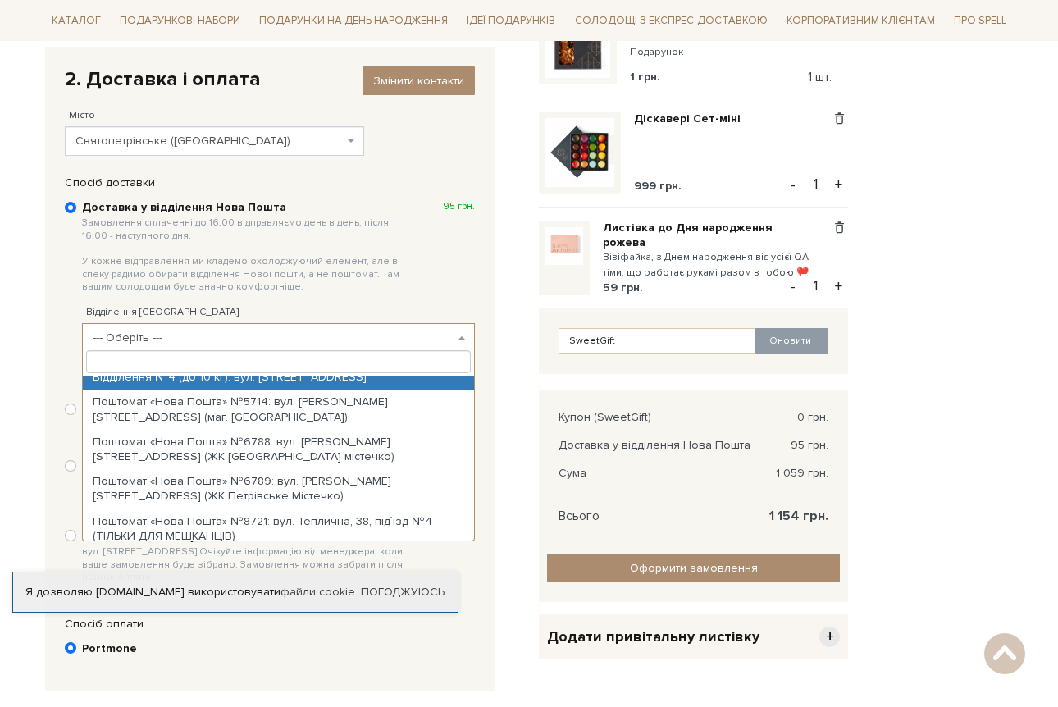
paste input "45468"
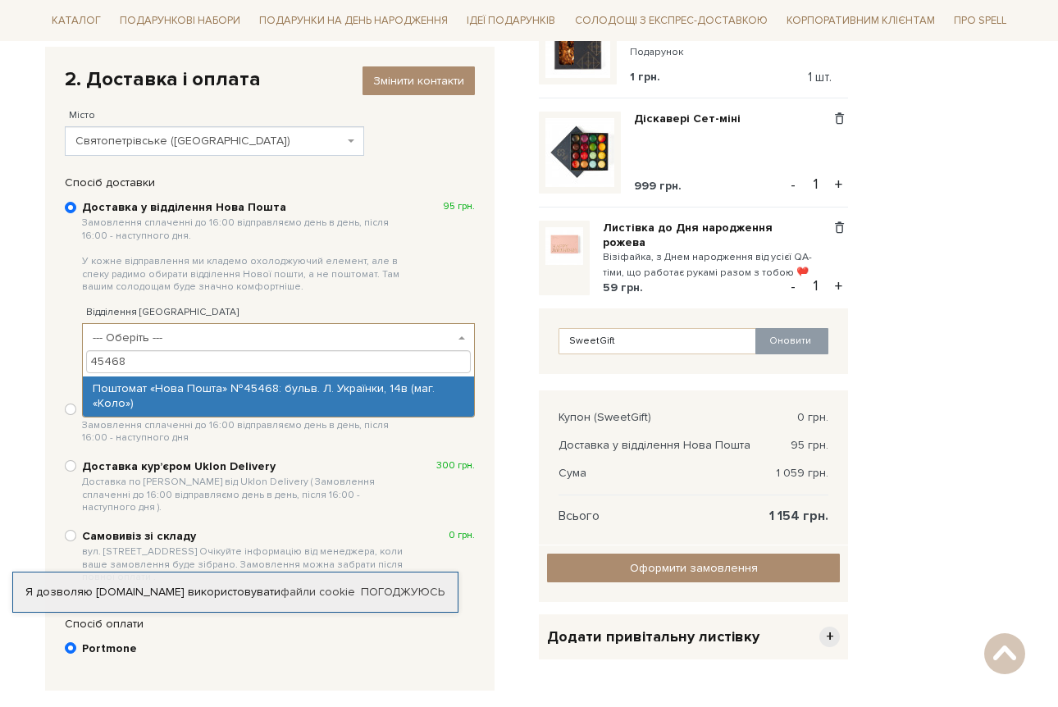
type input "45468"
select select "Поштомат «Нова Пошта» №45468: бульв. Л. Українки, 14в (маг. «Коло»)"
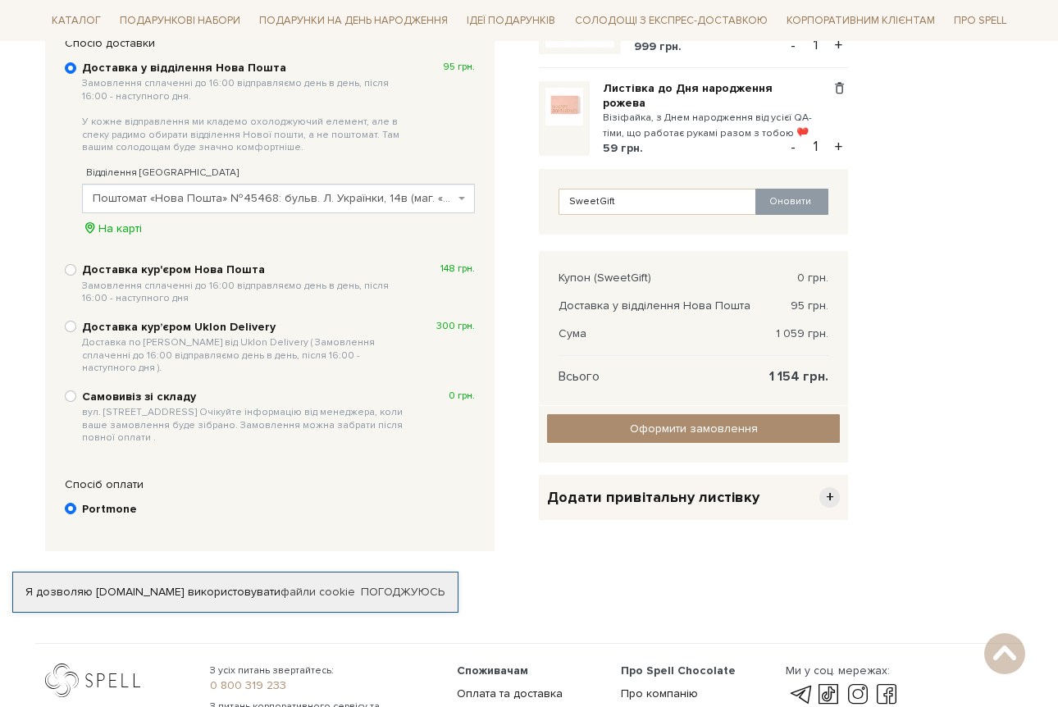
scroll to position [414, 0]
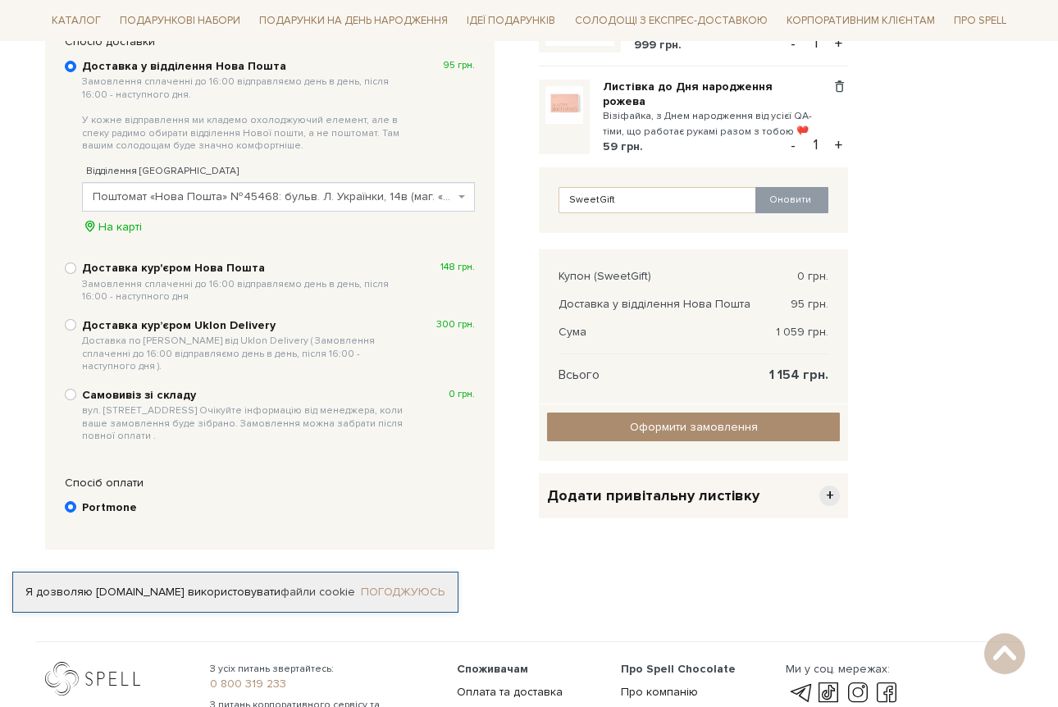
click at [386, 584] on link "Погоджуюсь" at bounding box center [403, 591] width 84 height 15
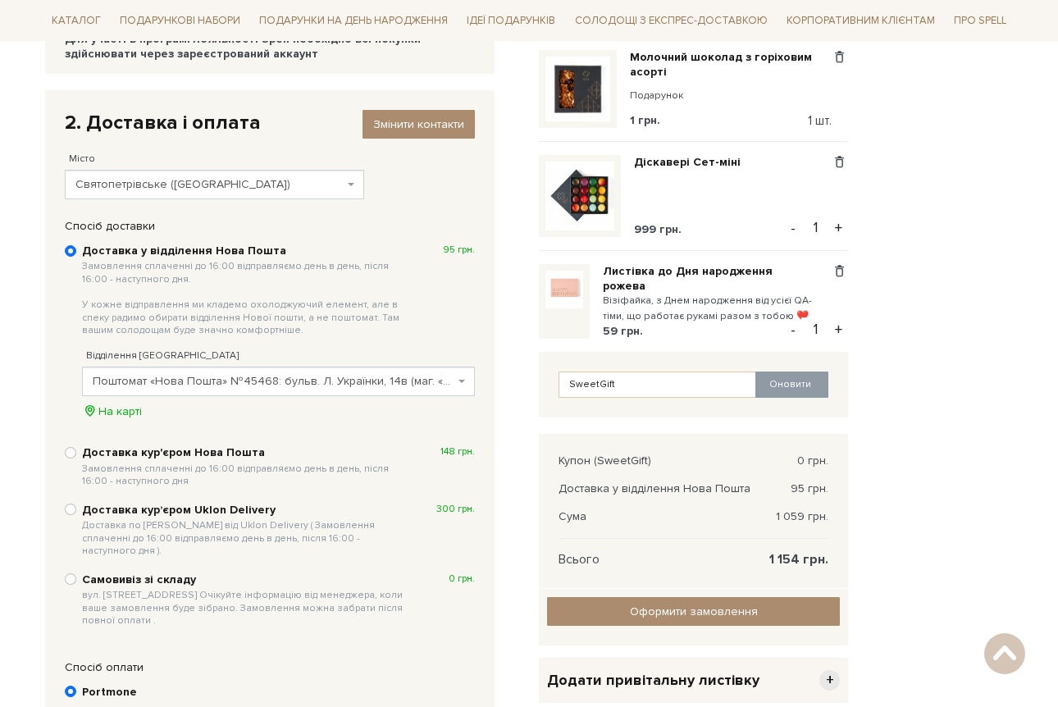
scroll to position [233, 0]
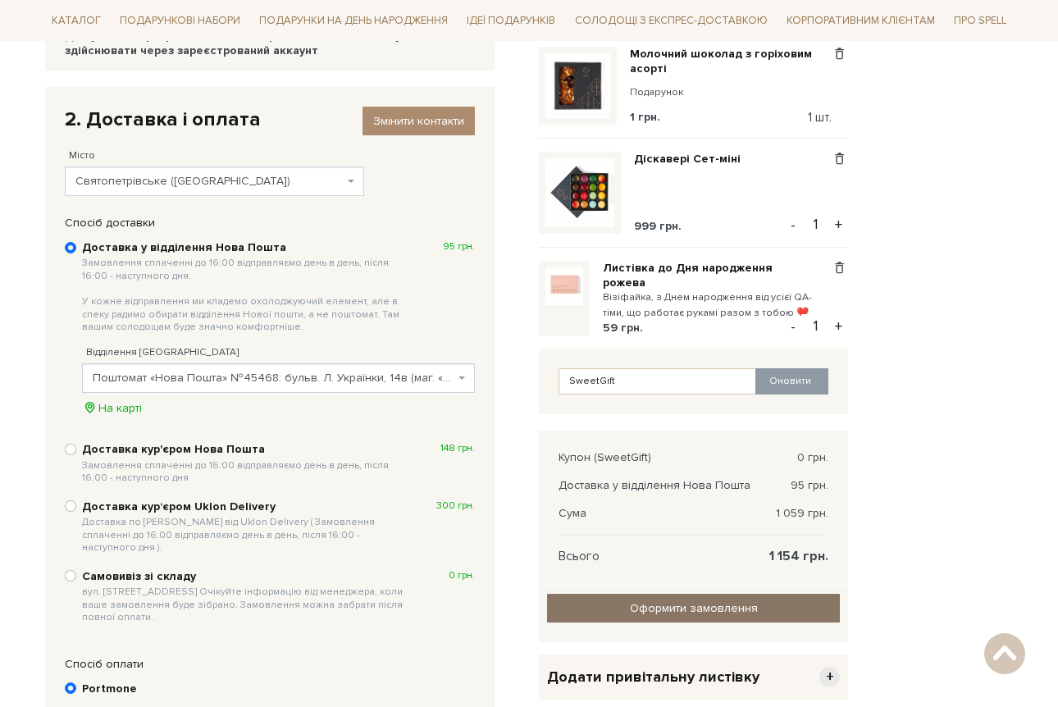
click at [661, 598] on input "Оформити замовлення" at bounding box center [693, 608] width 293 height 29
